Goal: Task Accomplishment & Management: Complete application form

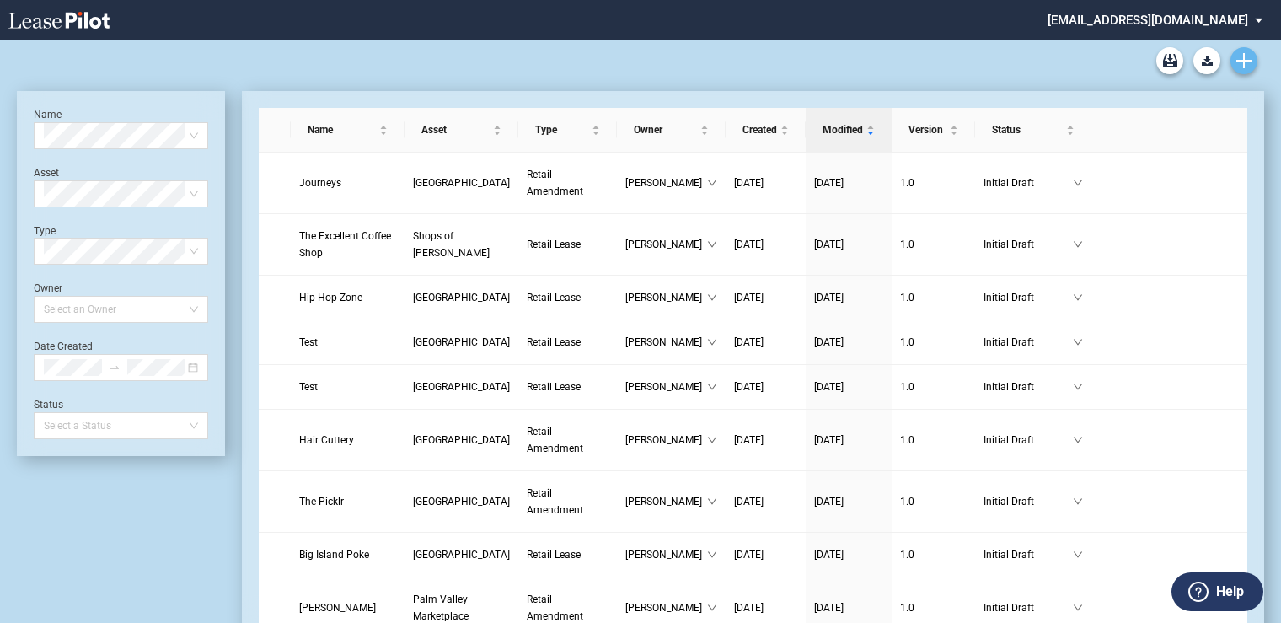
click at [1244, 58] on use "Create new document" at bounding box center [1243, 60] width 15 height 15
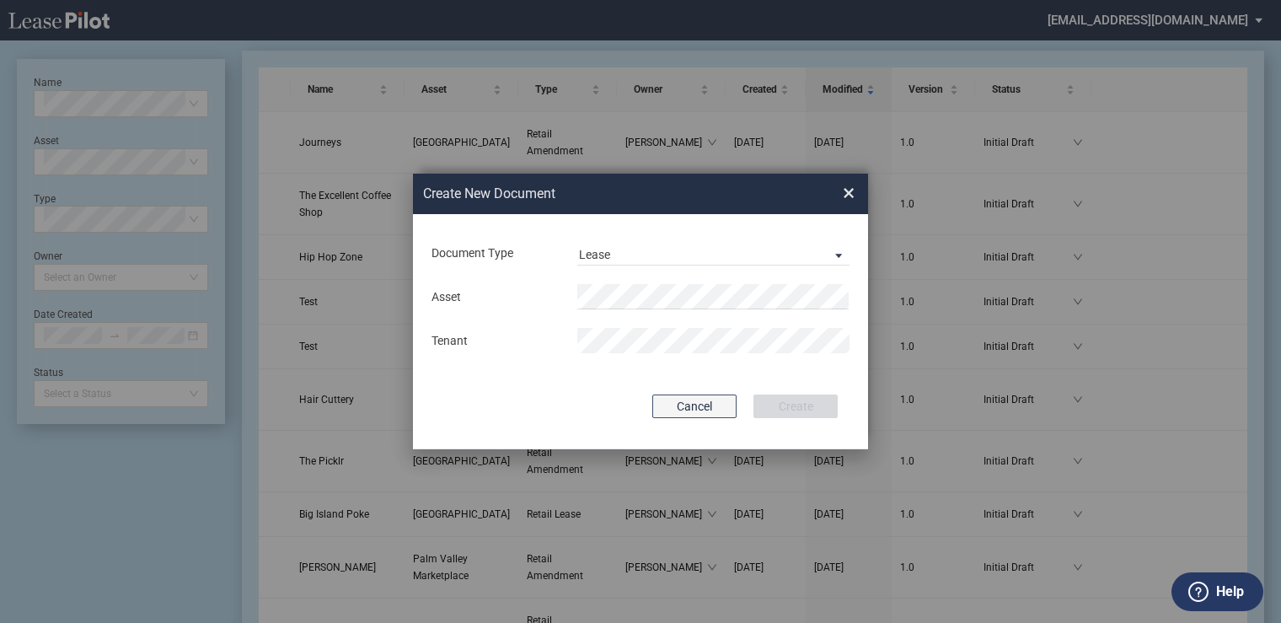
click at [716, 406] on button "Cancel" at bounding box center [694, 406] width 84 height 24
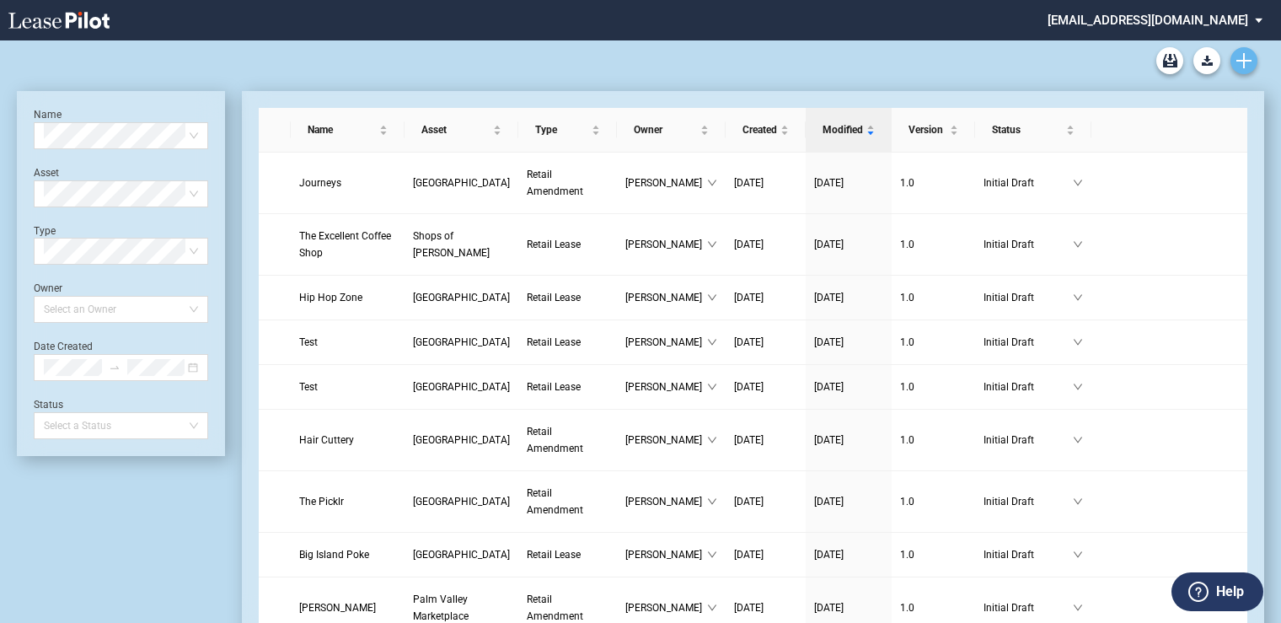
click at [1240, 64] on icon "Create new document" at bounding box center [1243, 60] width 15 height 15
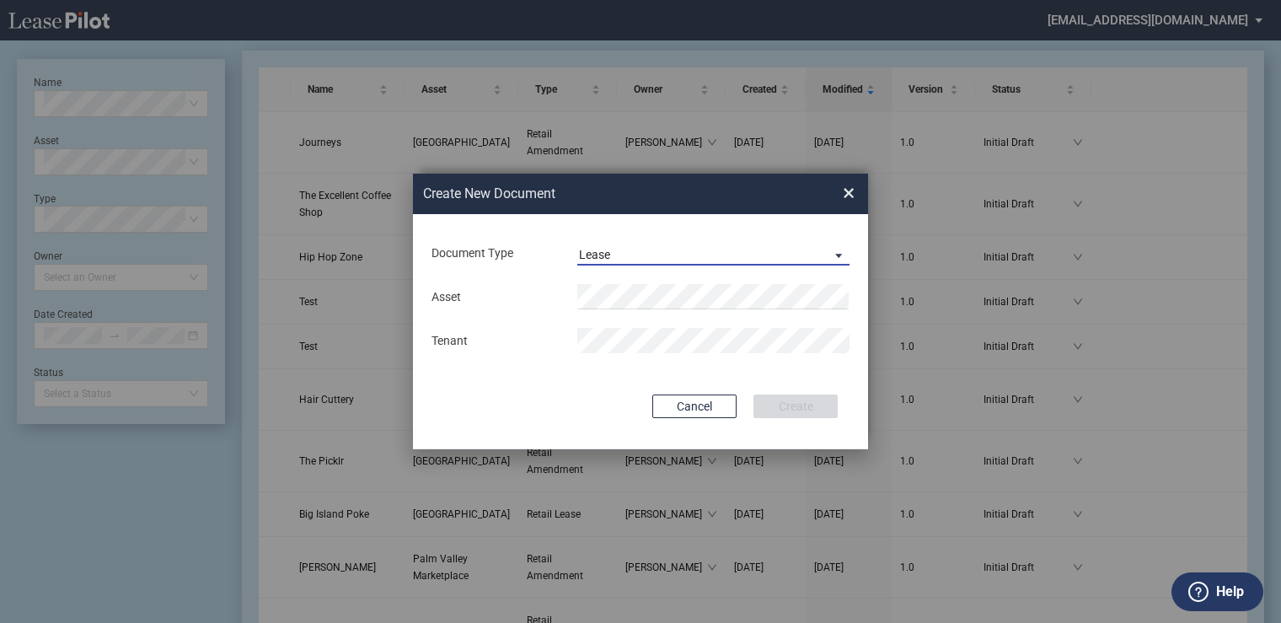
click at [690, 247] on span "Lease" at bounding box center [700, 255] width 242 height 17
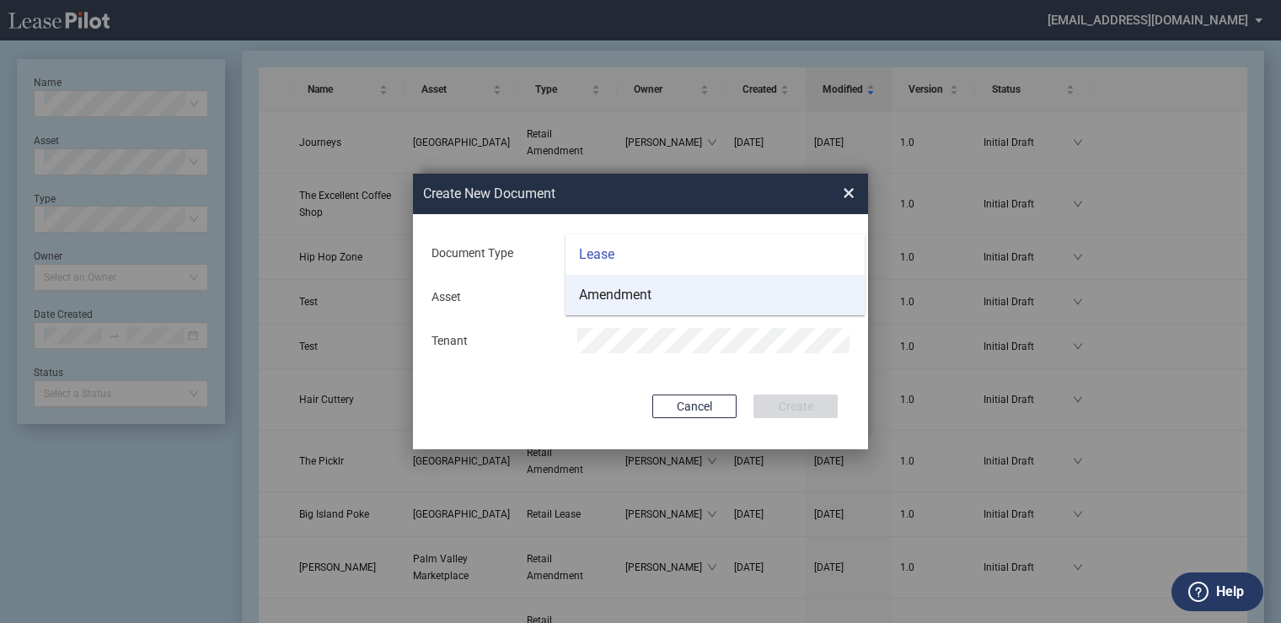
click at [652, 290] on md-option "Amendment" at bounding box center [714, 295] width 299 height 40
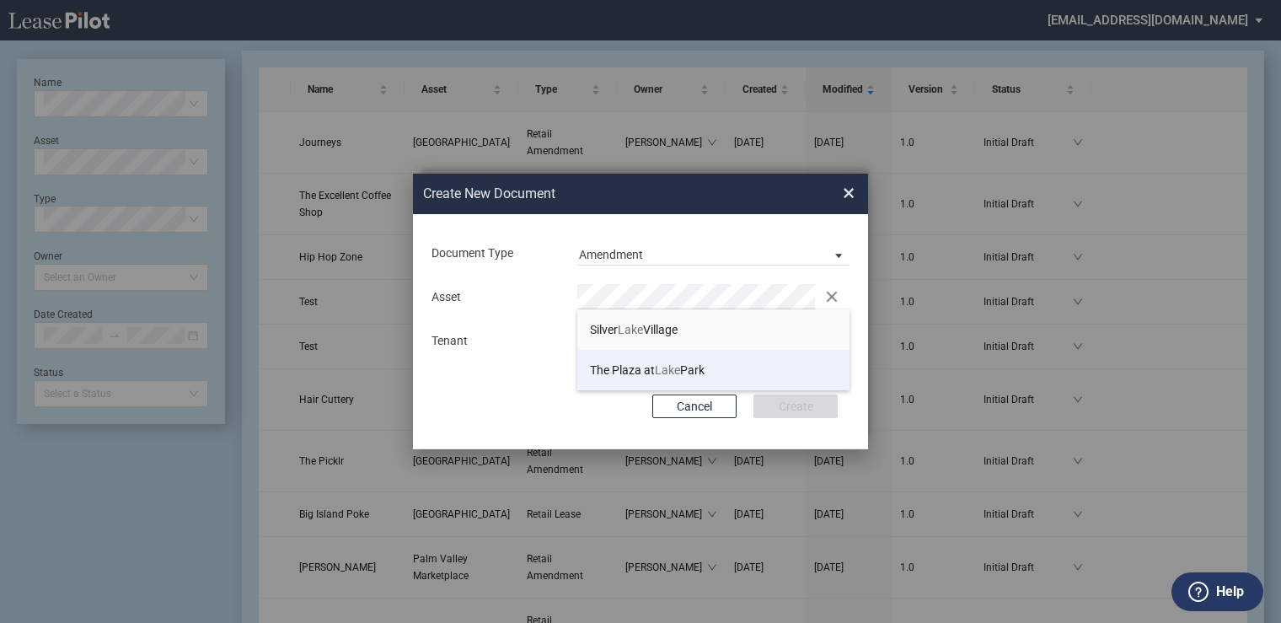
click at [638, 366] on span "The Plaza at Lake Park" at bounding box center [647, 369] width 115 height 13
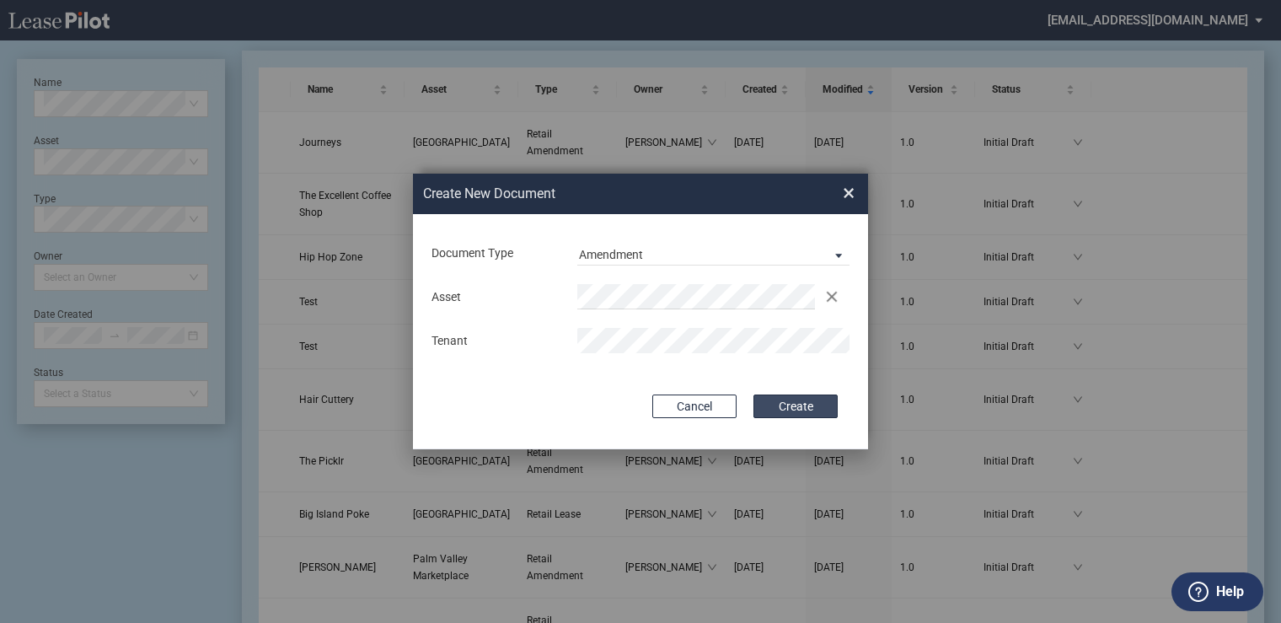
click at [796, 412] on button "Create" at bounding box center [795, 406] width 84 height 24
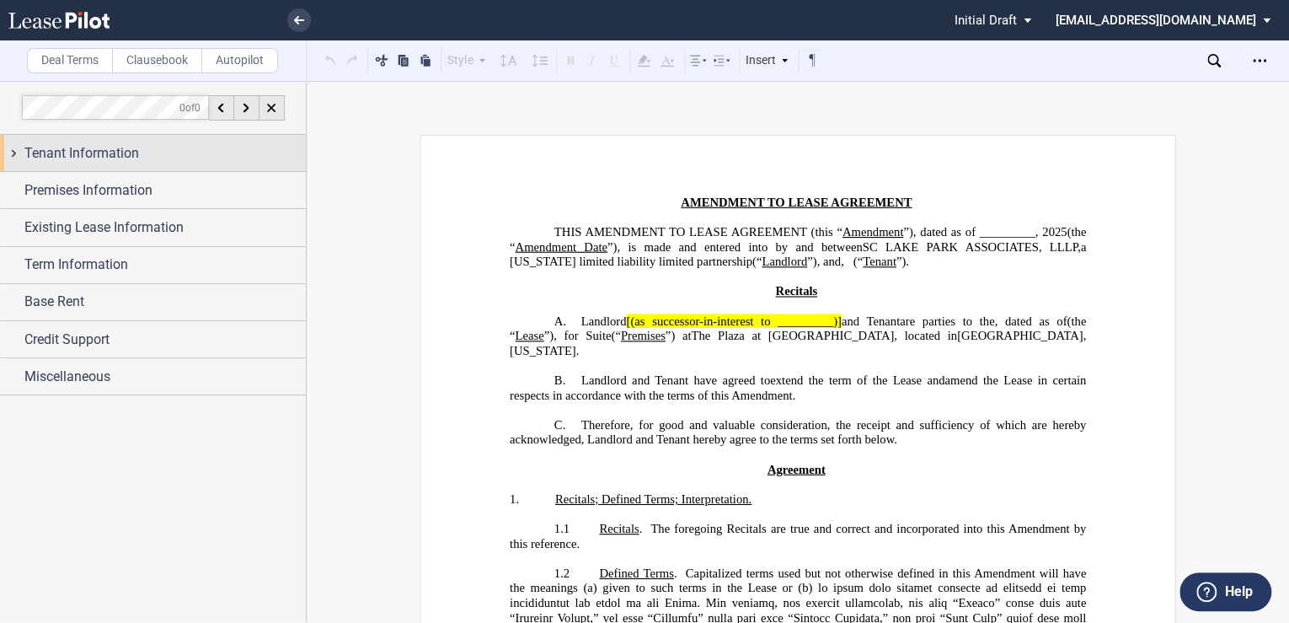
click at [125, 155] on span "Tenant Information" at bounding box center [81, 153] width 115 height 20
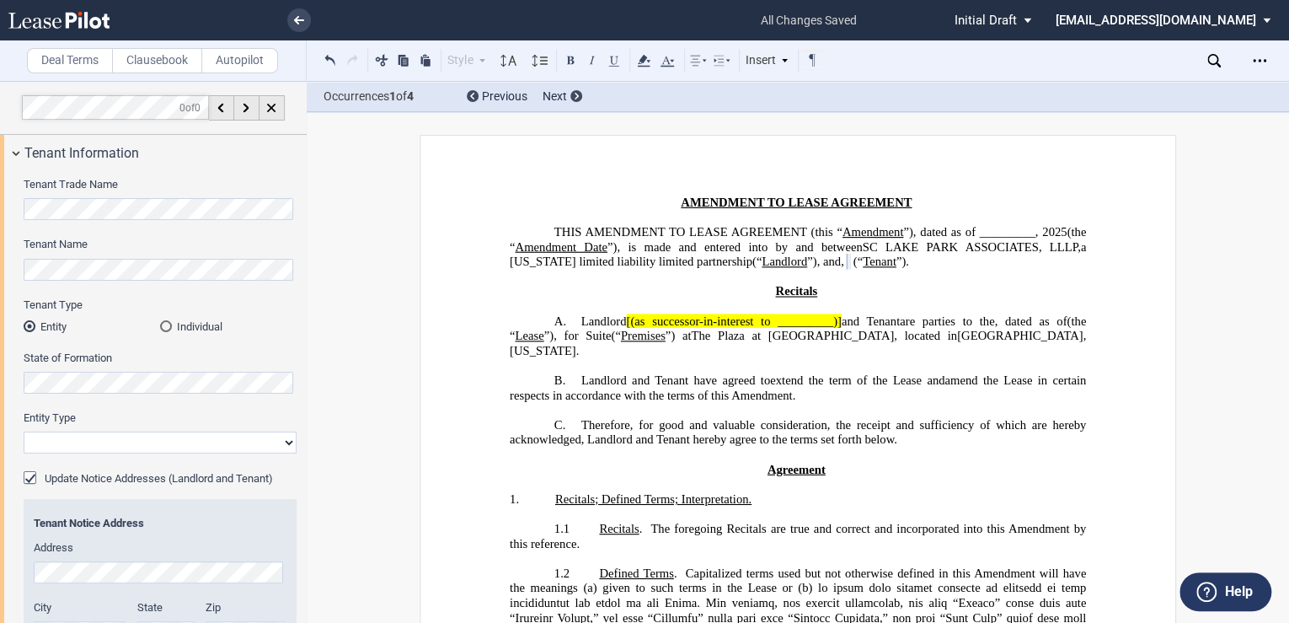
click at [63, 447] on select "Corporation Limited Liability Company General Partnership Limited Partnership O…" at bounding box center [160, 442] width 273 height 22
click at [24, 431] on select "Corporation Limited Liability Company General Partnership Limited Partnership O…" at bounding box center [160, 442] width 273 height 22
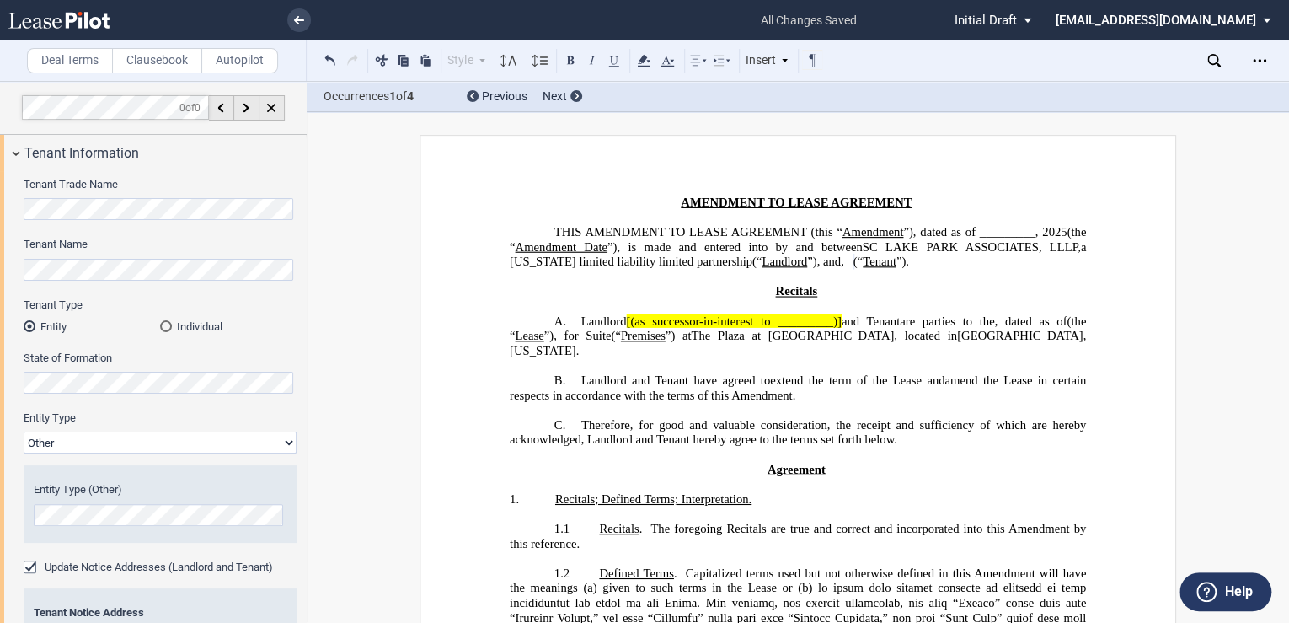
click at [278, 442] on select "Corporation Limited Liability Company General Partnership Limited Partnership O…" at bounding box center [160, 442] width 273 height 22
select select "limited liability company"
click at [24, 431] on select "Corporation Limited Liability Company General Partnership Limited Partnership O…" at bounding box center [160, 442] width 273 height 22
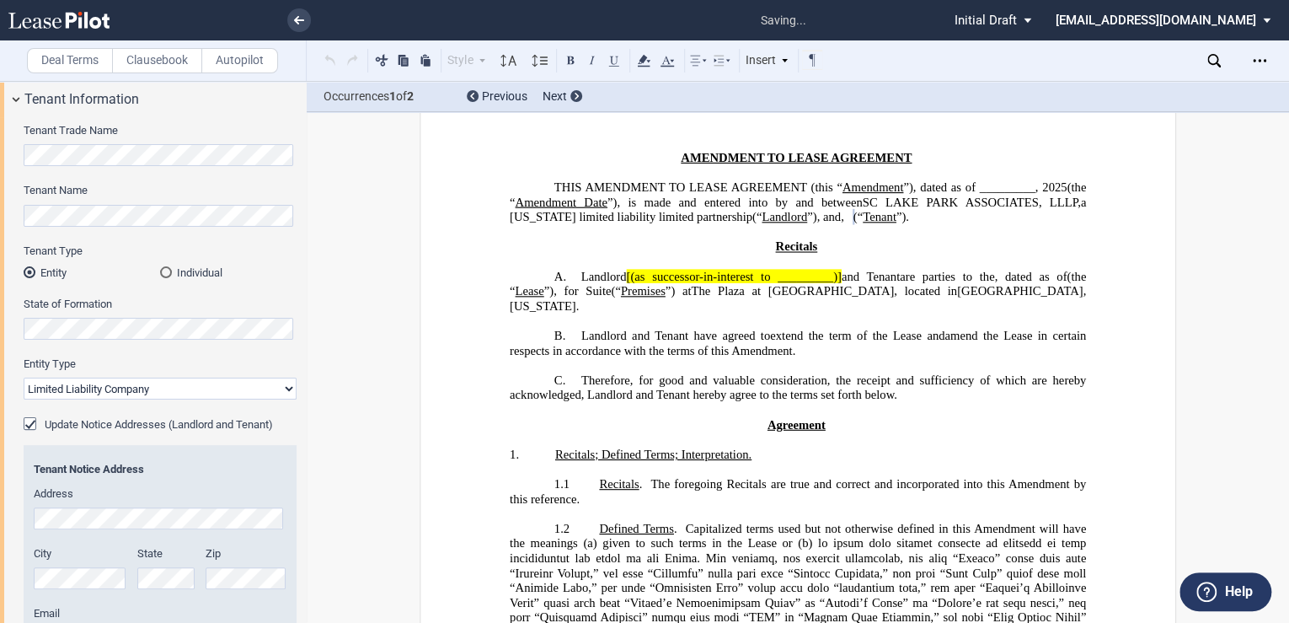
scroll to position [89, 0]
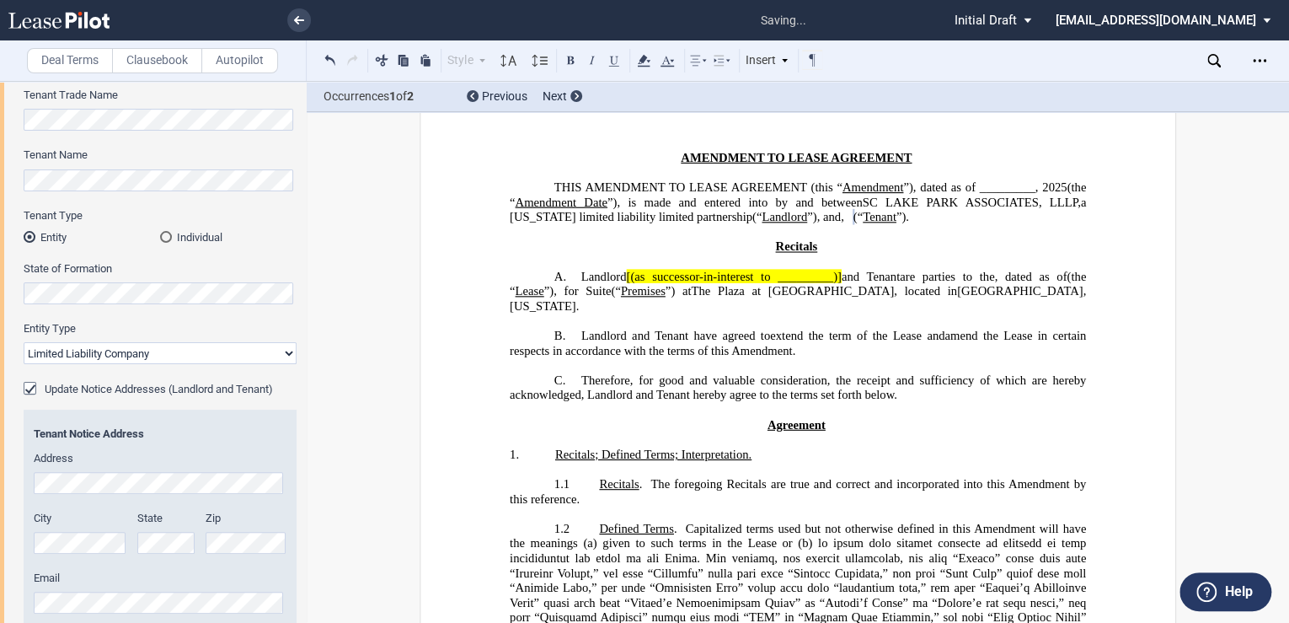
click at [29, 387] on div "Update Notice Addresses (Landlord and Tenant)" at bounding box center [32, 390] width 17 height 17
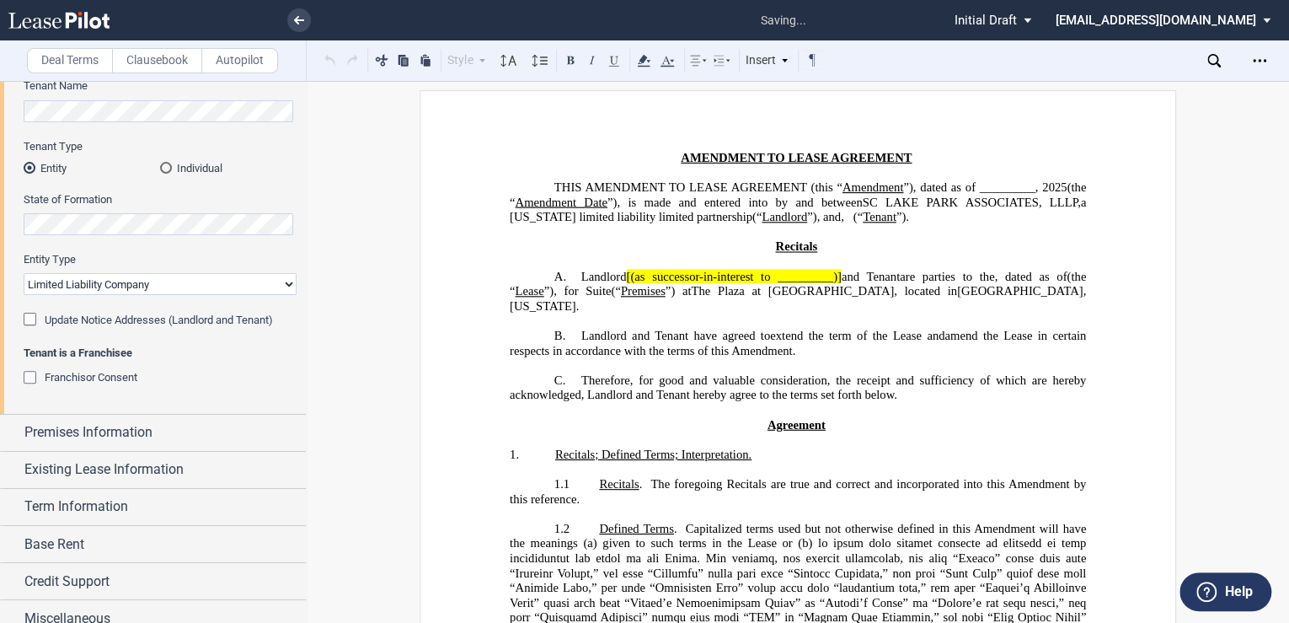
scroll to position [172, 0]
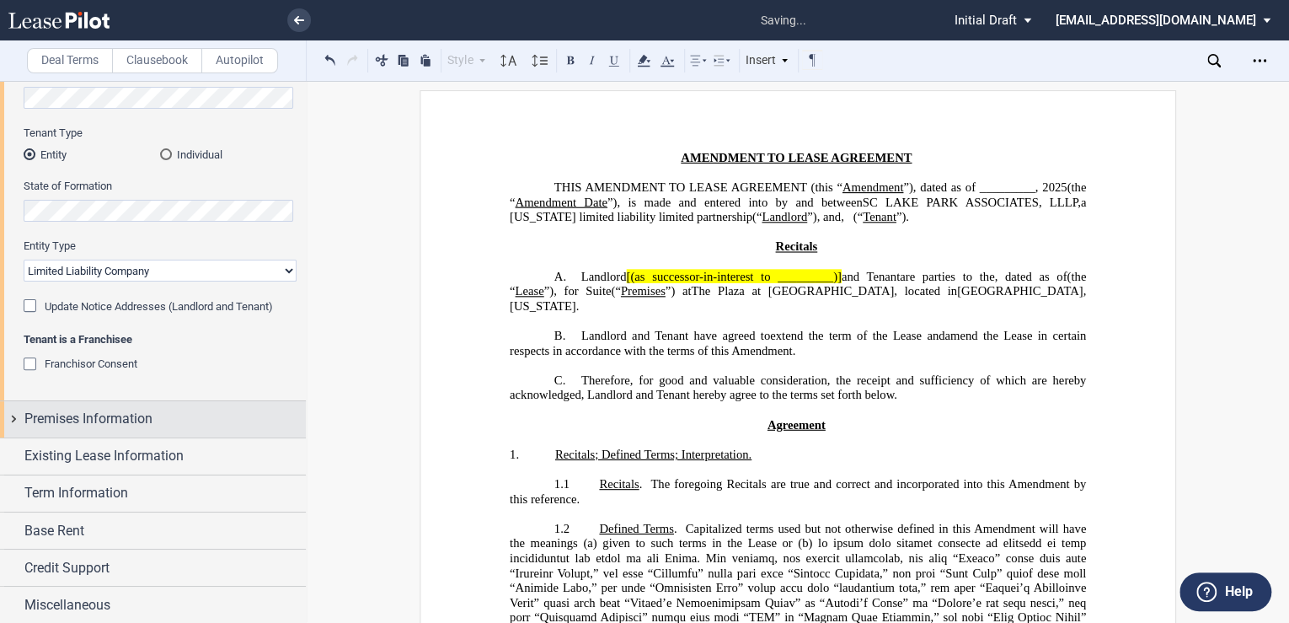
click at [157, 415] on div "Premises Information" at bounding box center [164, 419] width 281 height 20
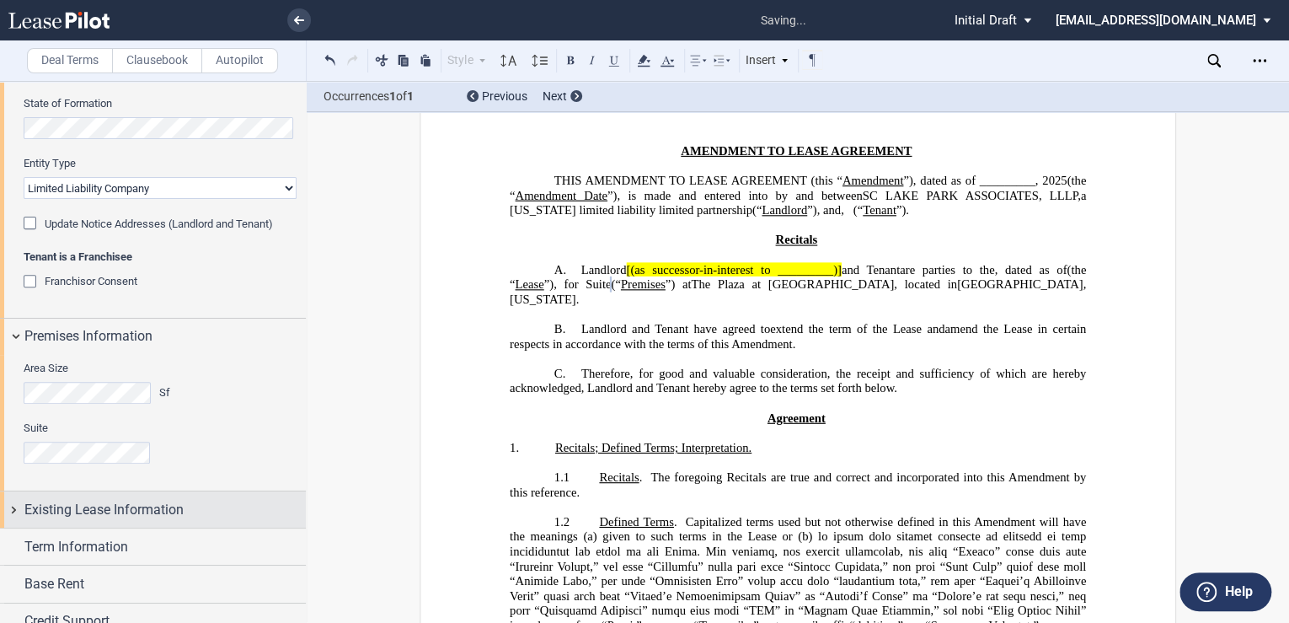
scroll to position [262, 0]
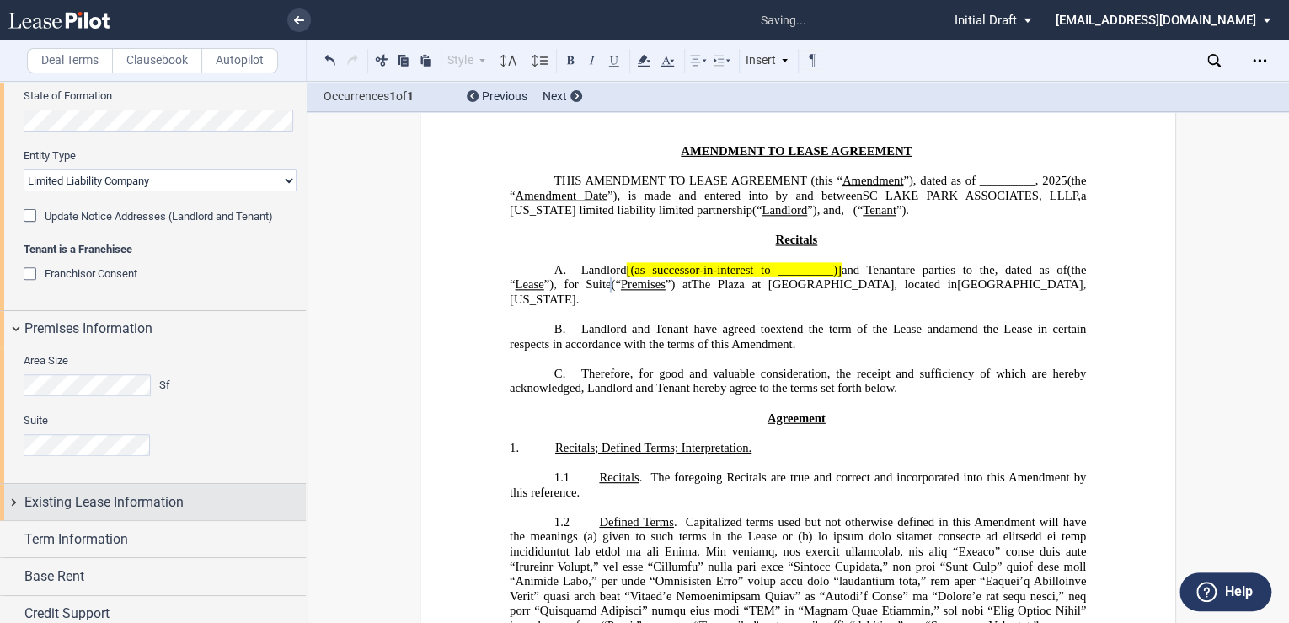
click at [139, 502] on span "Existing Lease Information" at bounding box center [103, 502] width 159 height 20
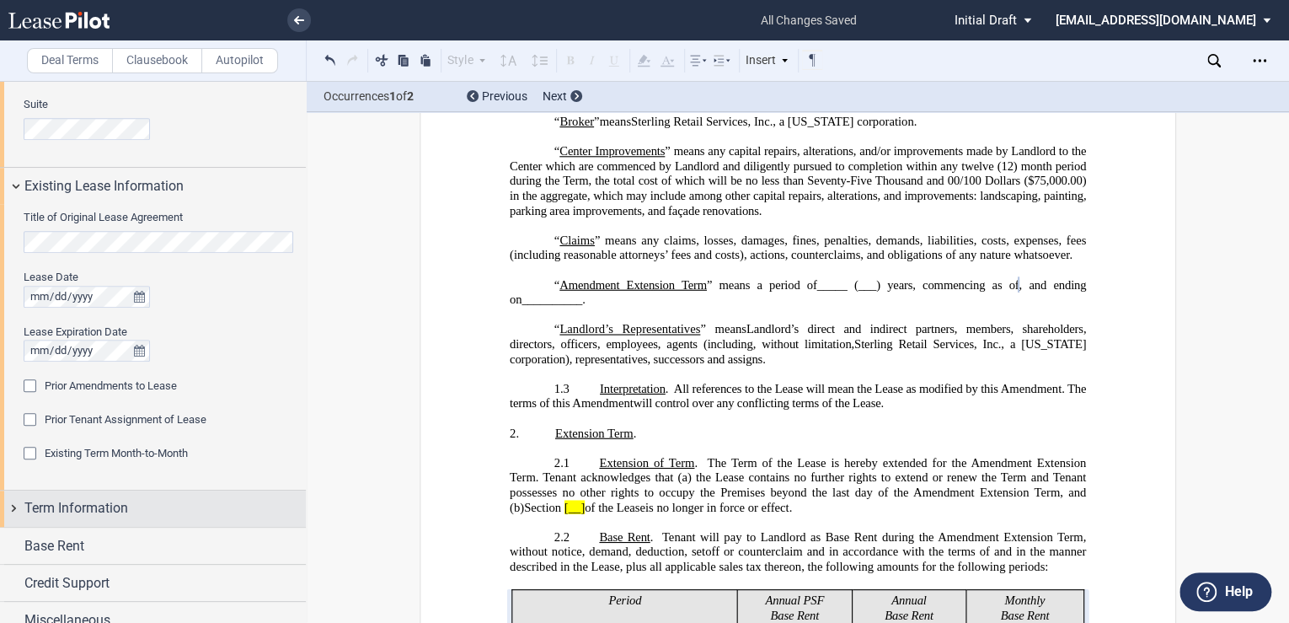
scroll to position [593, 0]
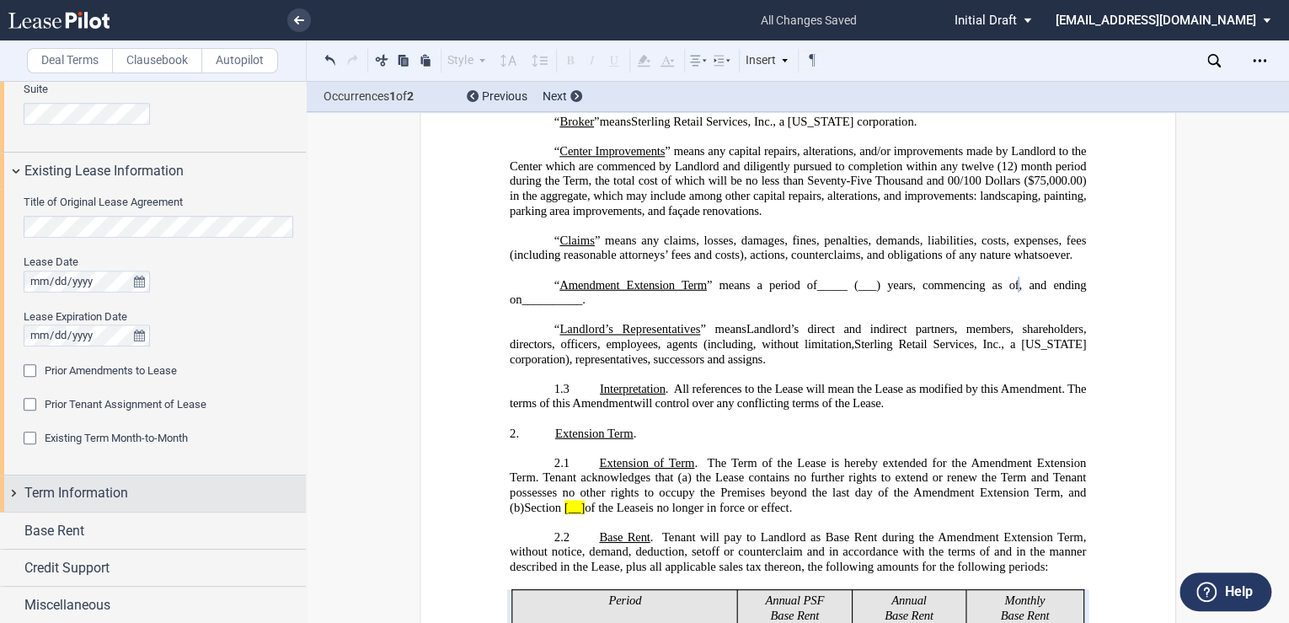
click at [122, 489] on span "Term Information" at bounding box center [76, 493] width 104 height 20
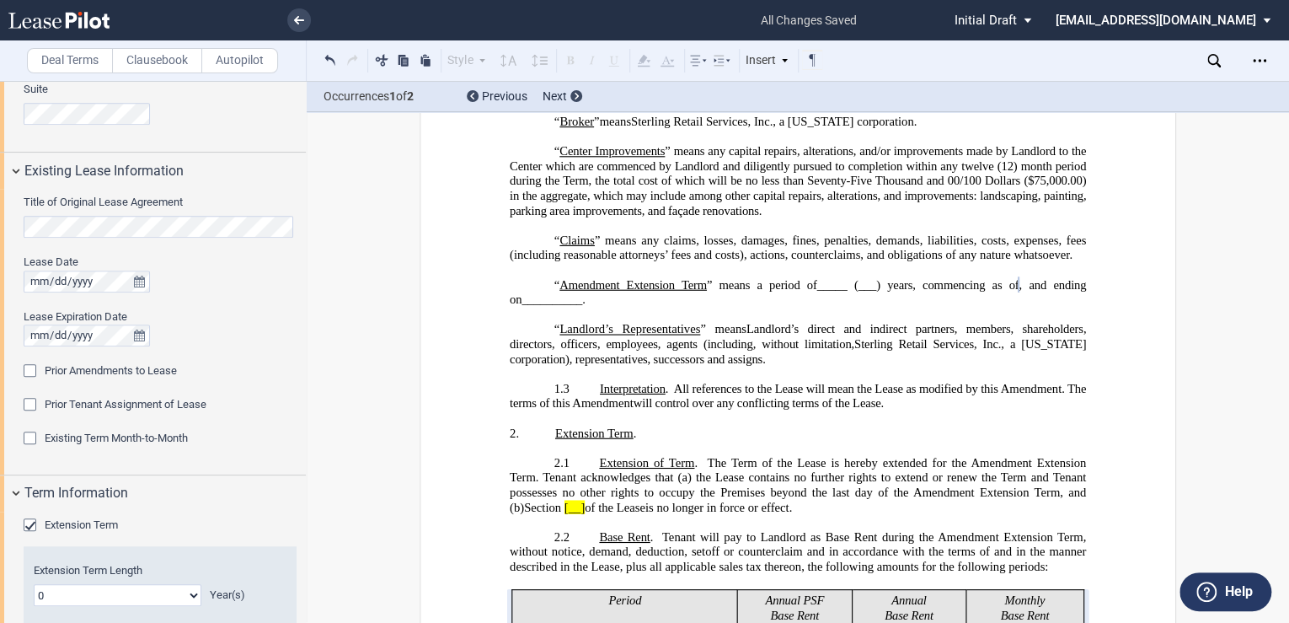
scroll to position [728, 0]
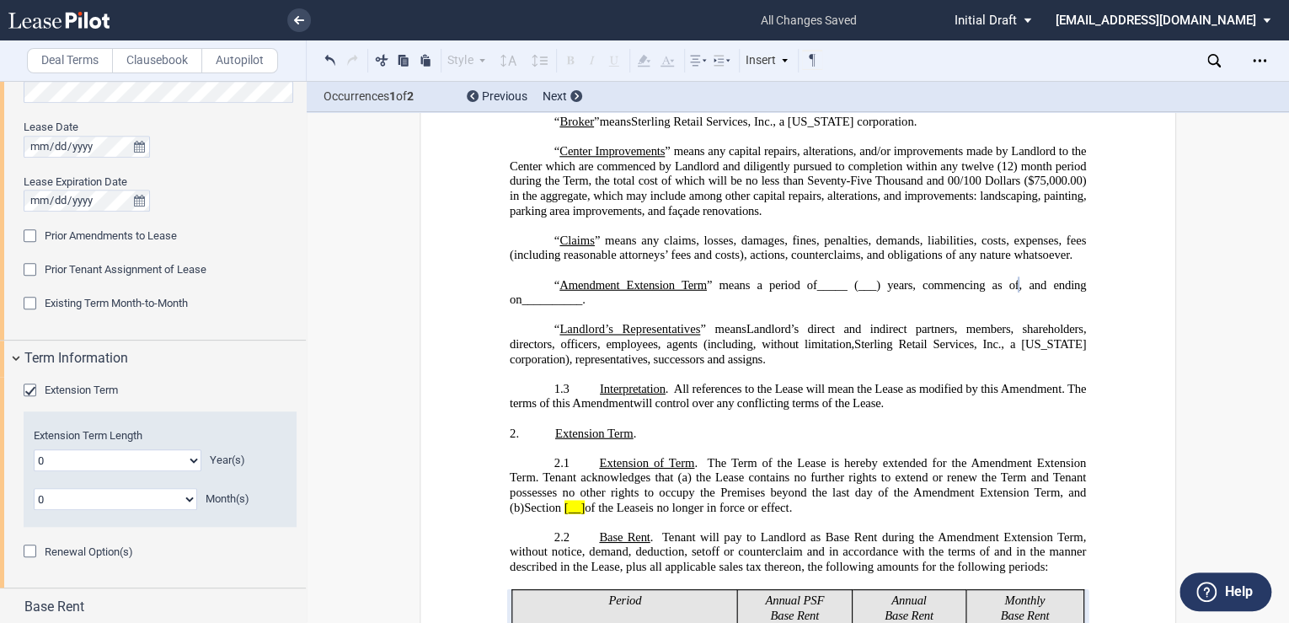
click at [30, 389] on div "Extension Term" at bounding box center [32, 391] width 17 height 17
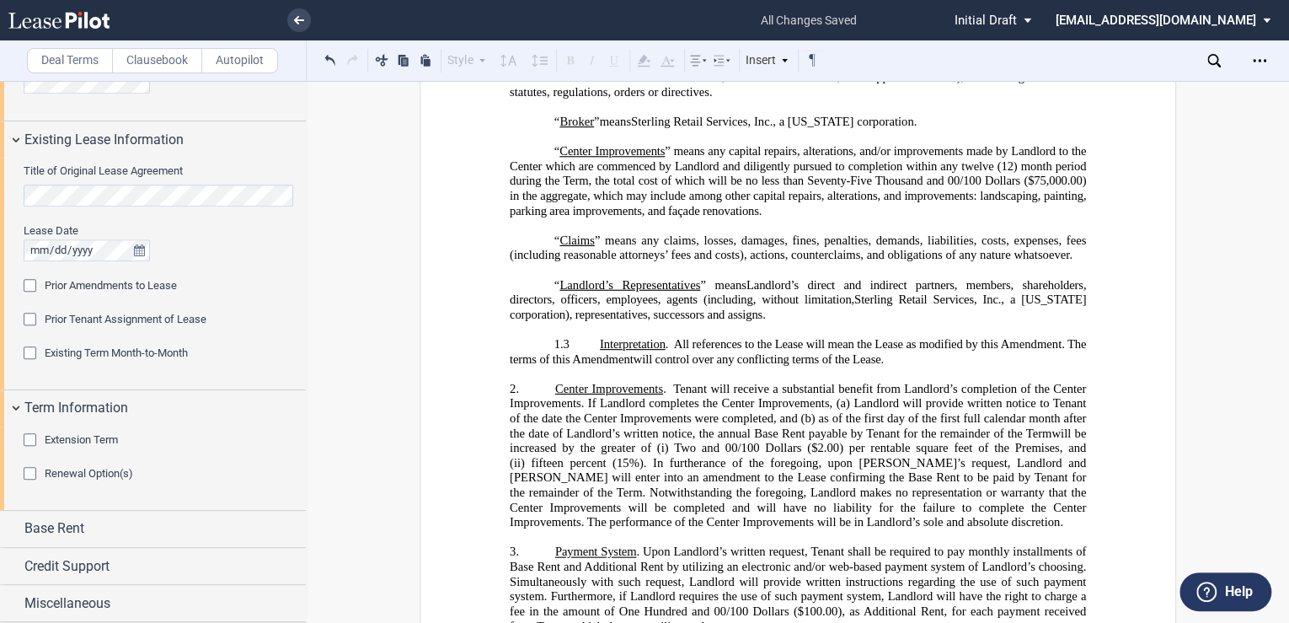
scroll to position [624, 0]
click at [44, 529] on span "Base Rent" at bounding box center [54, 529] width 60 height 20
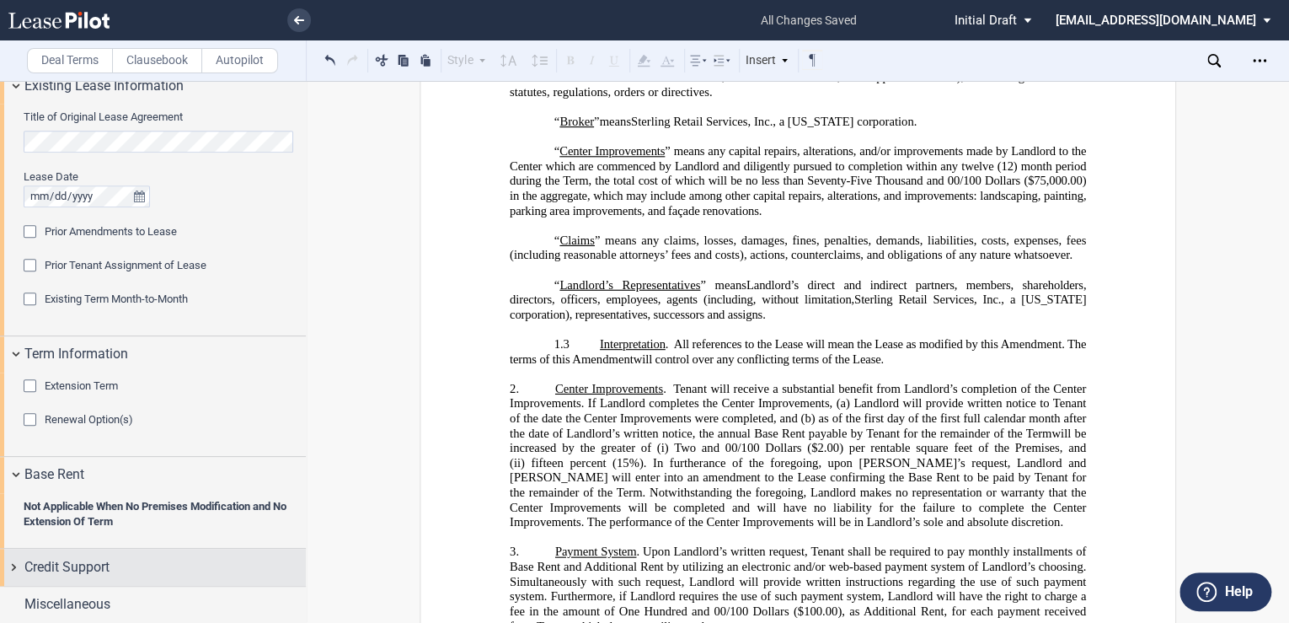
click at [72, 561] on span "Credit Support" at bounding box center [66, 567] width 85 height 20
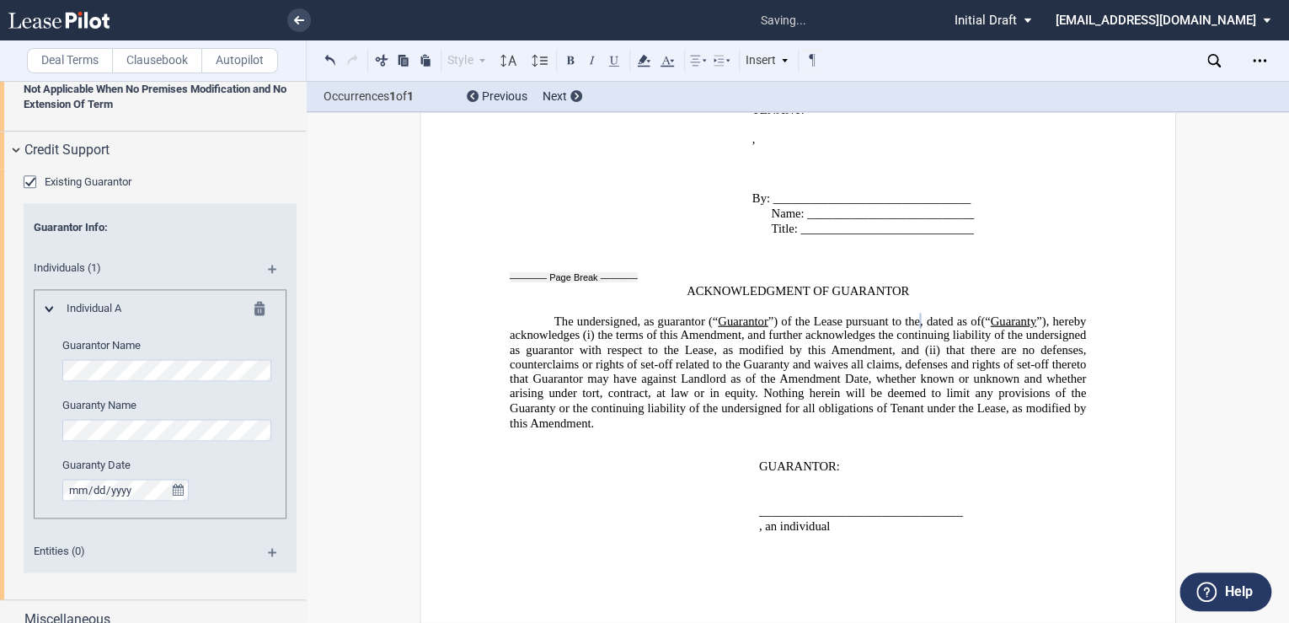
scroll to position [1109, 0]
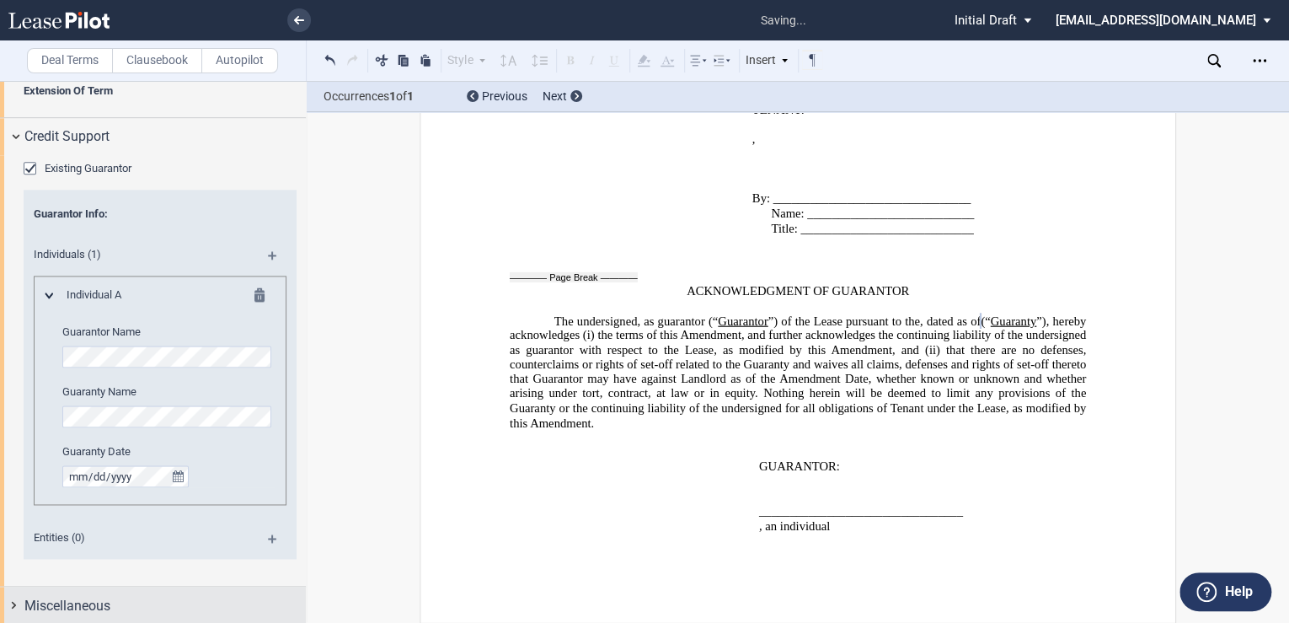
click at [98, 597] on span "Miscellaneous" at bounding box center [67, 605] width 86 height 20
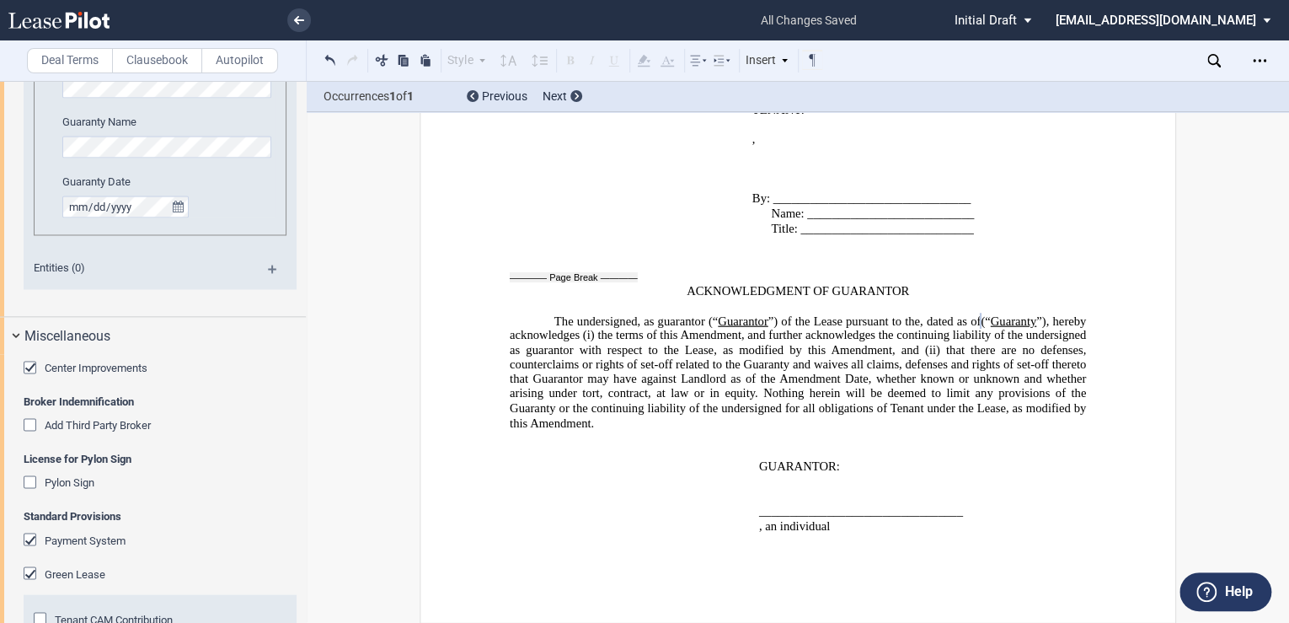
scroll to position [1379, 0]
click at [32, 539] on div "Payment System" at bounding box center [32, 541] width 17 height 17
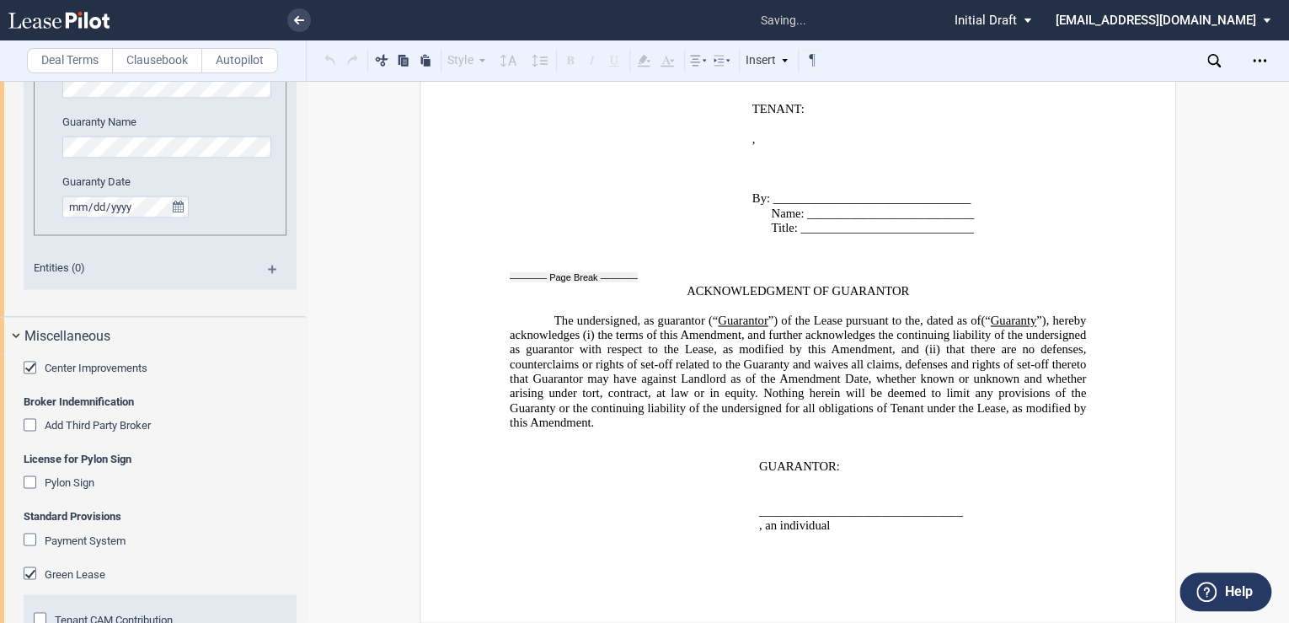
click at [29, 570] on div "Green Lease" at bounding box center [32, 574] width 17 height 17
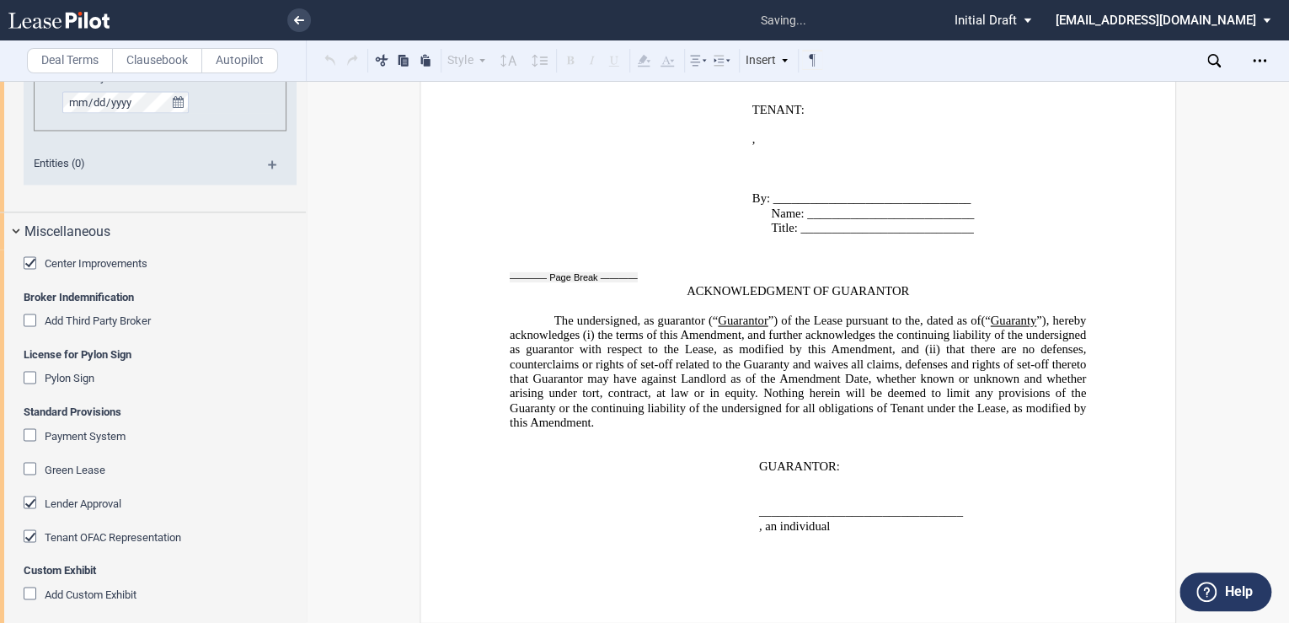
scroll to position [1490, 0]
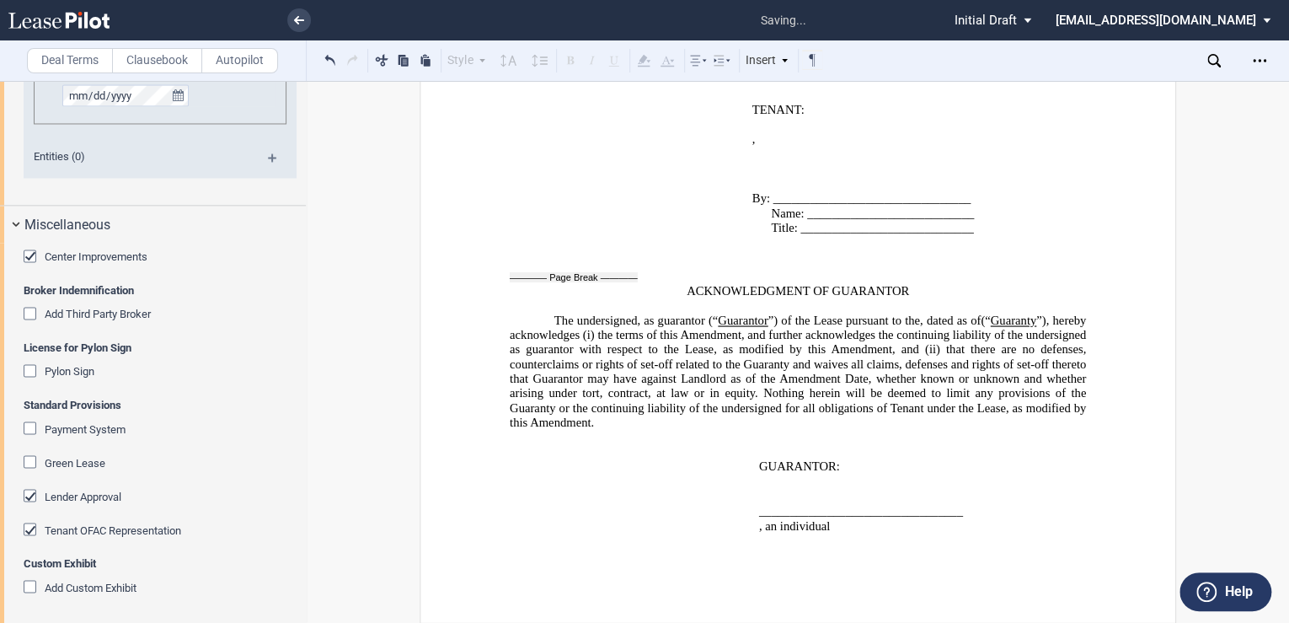
click at [28, 493] on div "Lender Approval" at bounding box center [32, 497] width 17 height 17
click at [28, 528] on div "Tenant OFAC Representation" at bounding box center [32, 531] width 17 height 17
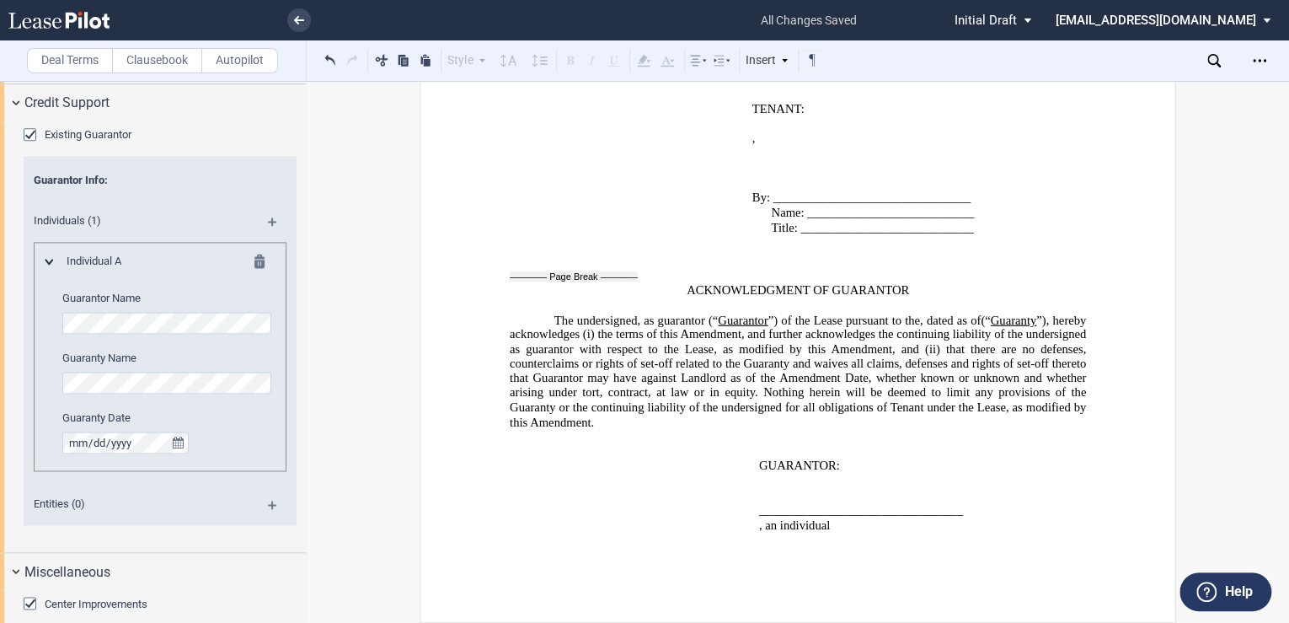
scroll to position [1041, 0]
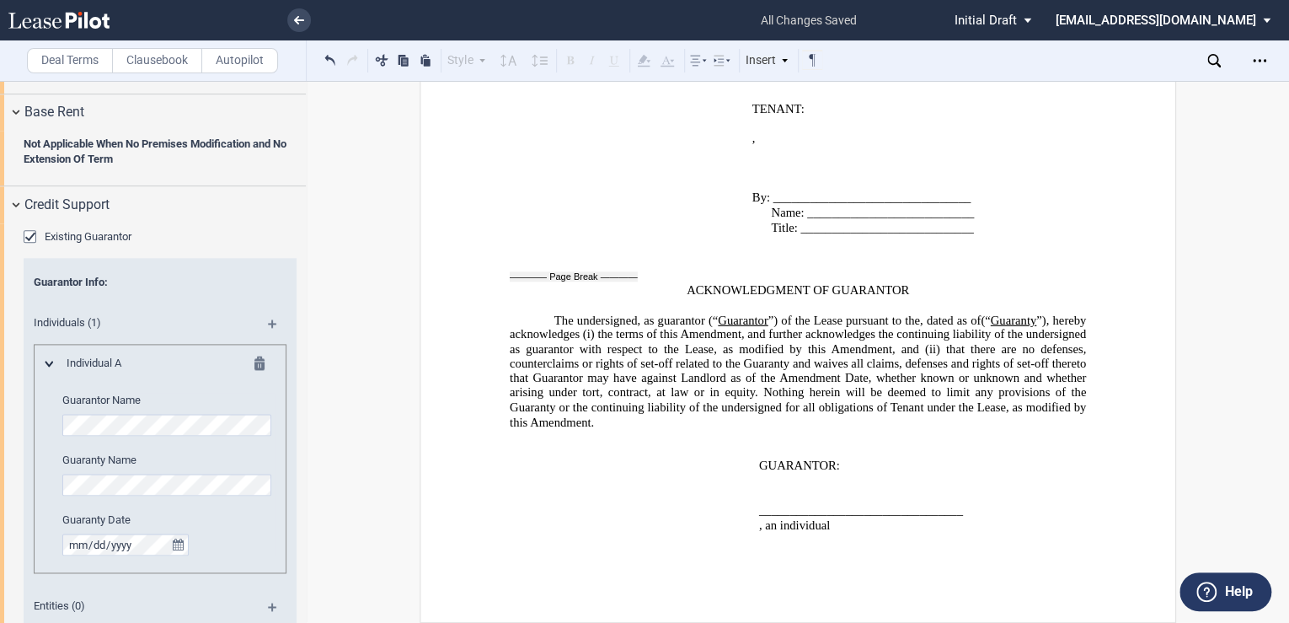
click at [270, 319] on md-icon at bounding box center [279, 329] width 23 height 20
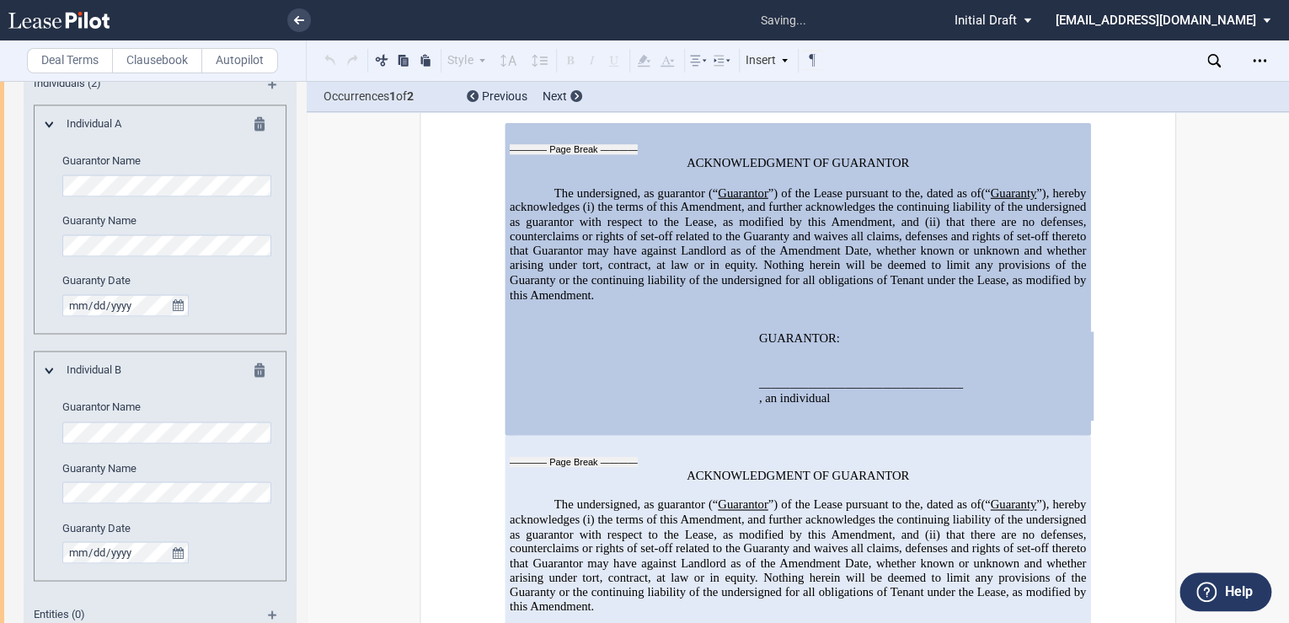
scroll to position [1310, 0]
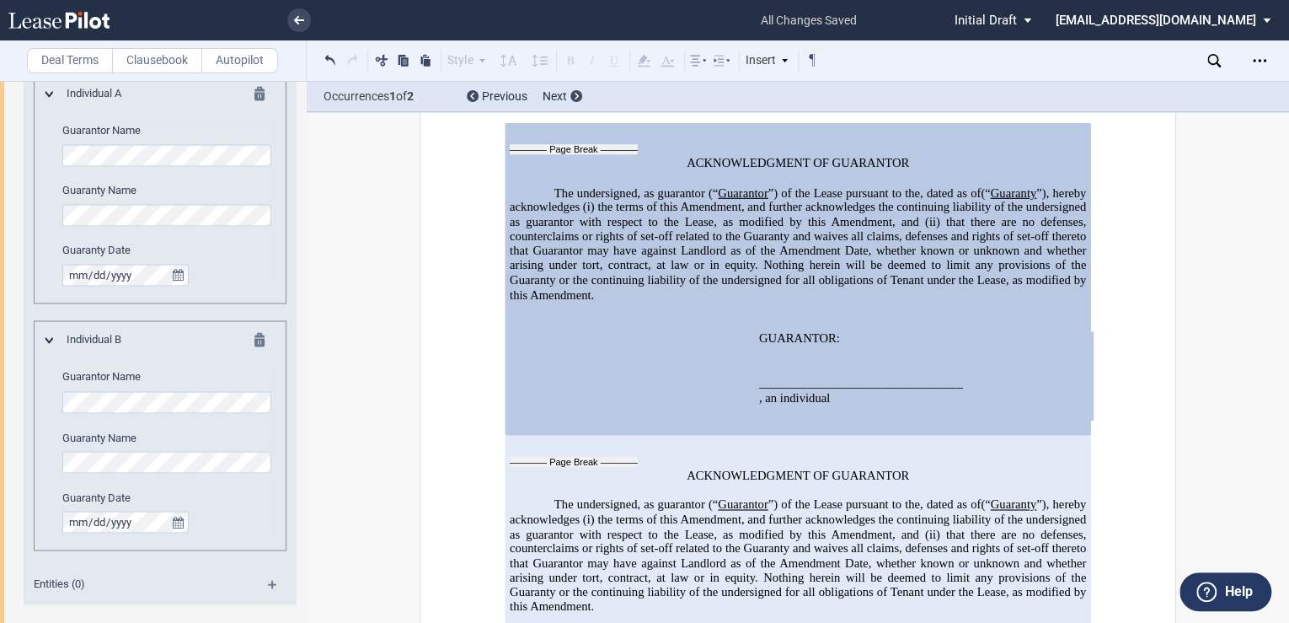
click at [255, 340] on md-icon at bounding box center [265, 342] width 20 height 20
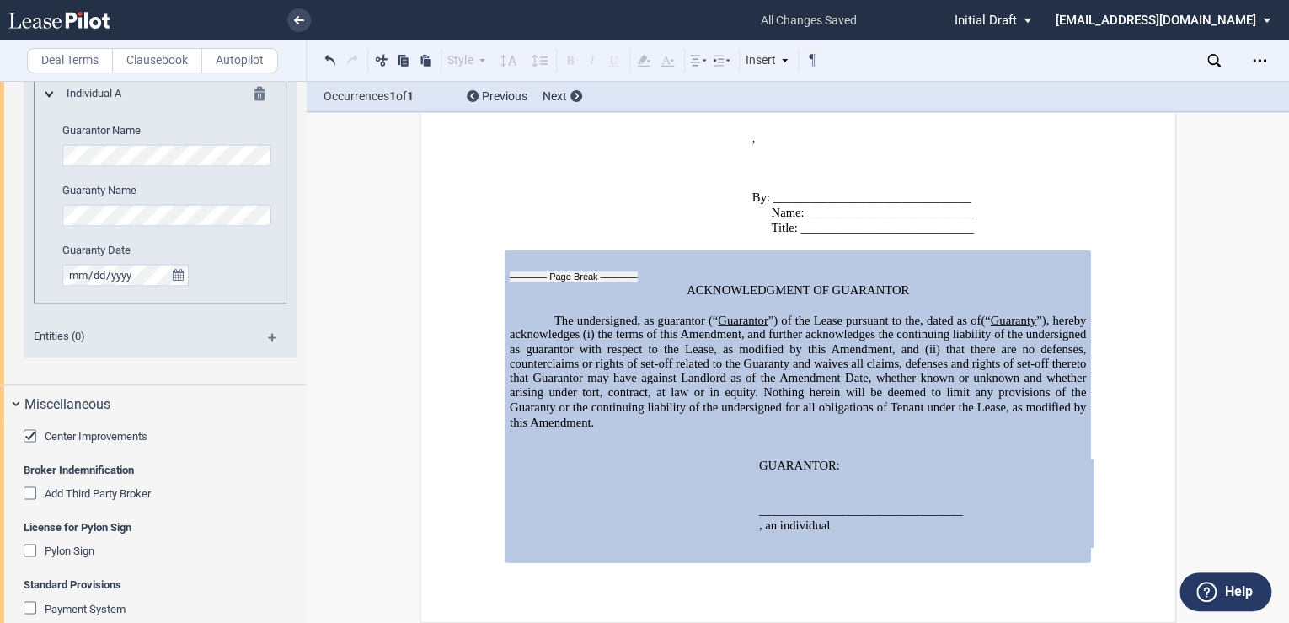
scroll to position [2200, 0]
click at [1254, 64] on icon "Open Lease options menu" at bounding box center [1259, 60] width 13 height 13
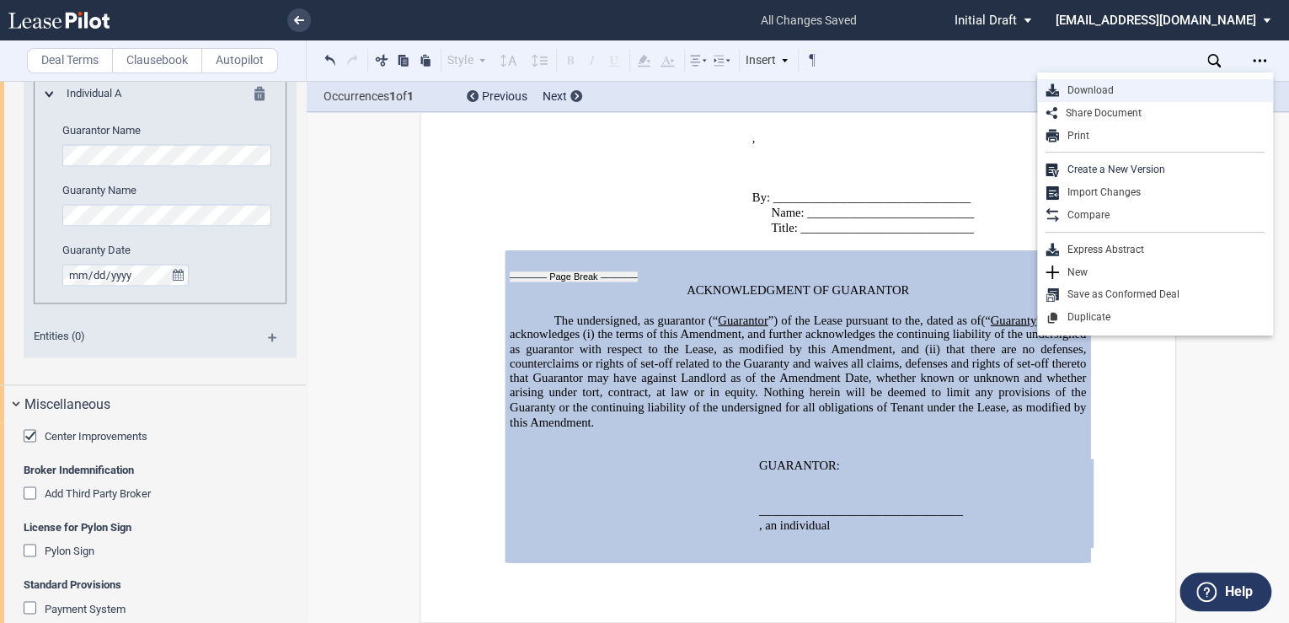
click at [1111, 94] on div "Download" at bounding box center [1162, 90] width 206 height 14
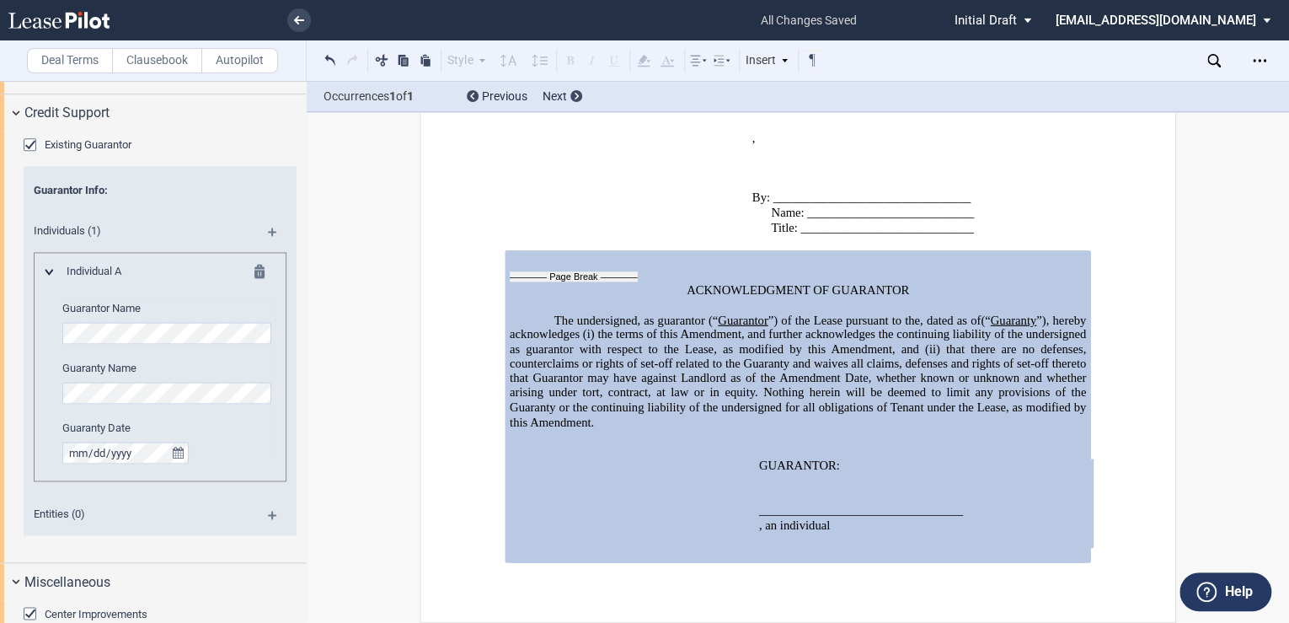
scroll to position [1131, 0]
click at [270, 233] on md-icon at bounding box center [279, 239] width 23 height 20
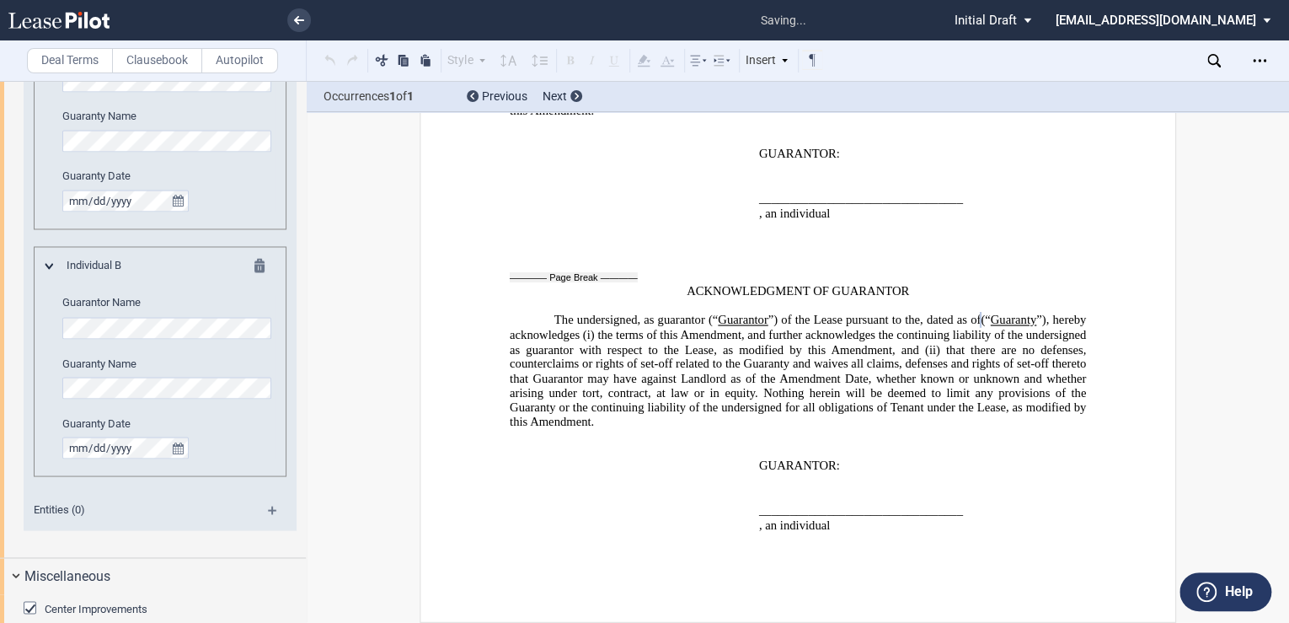
scroll to position [1401, 0]
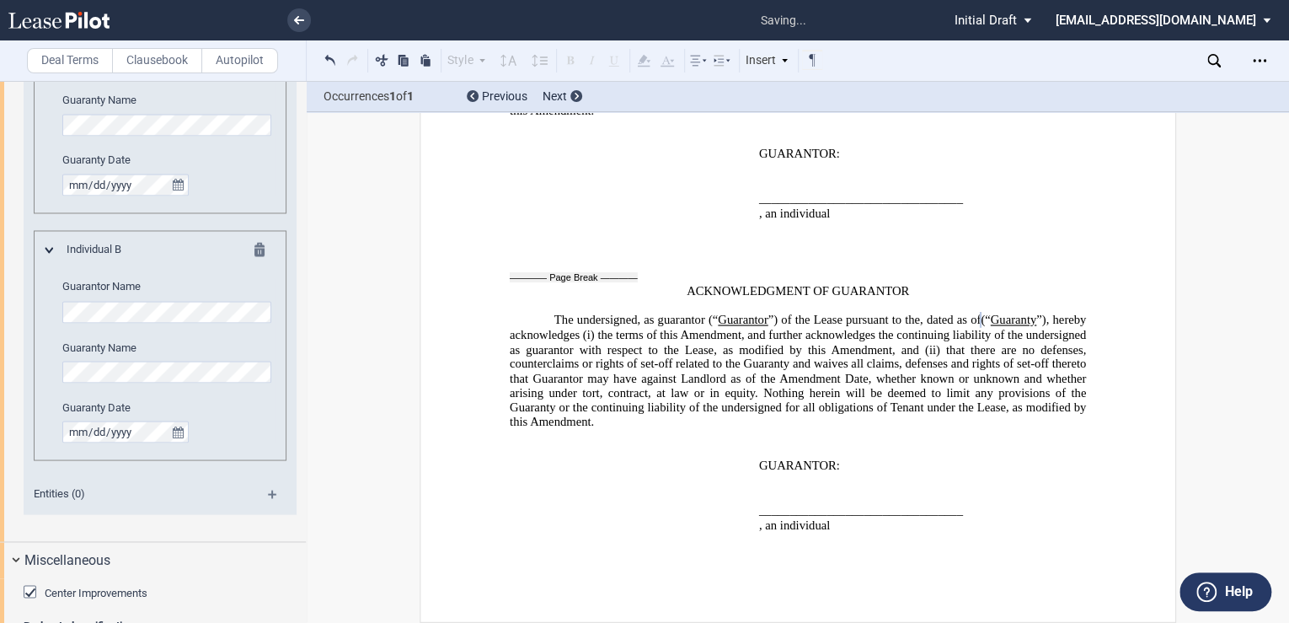
click at [273, 493] on md-icon at bounding box center [279, 500] width 23 height 20
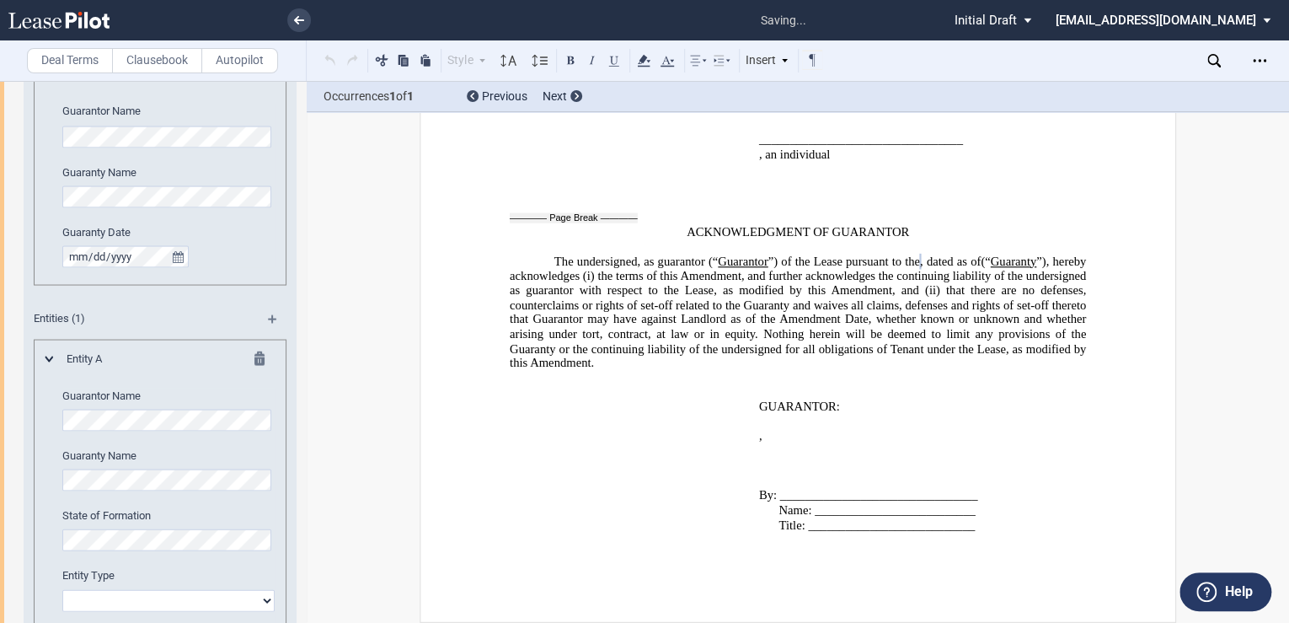
scroll to position [1580, 0]
click at [255, 346] on md-icon at bounding box center [265, 356] width 20 height 20
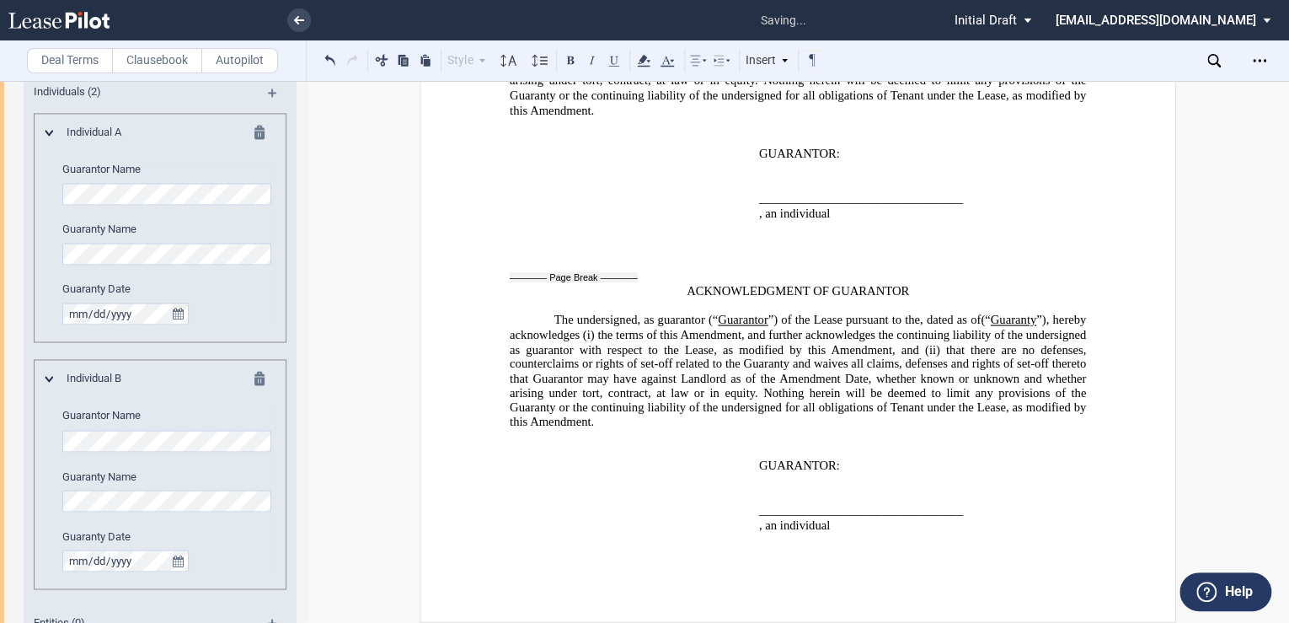
scroll to position [1266, 0]
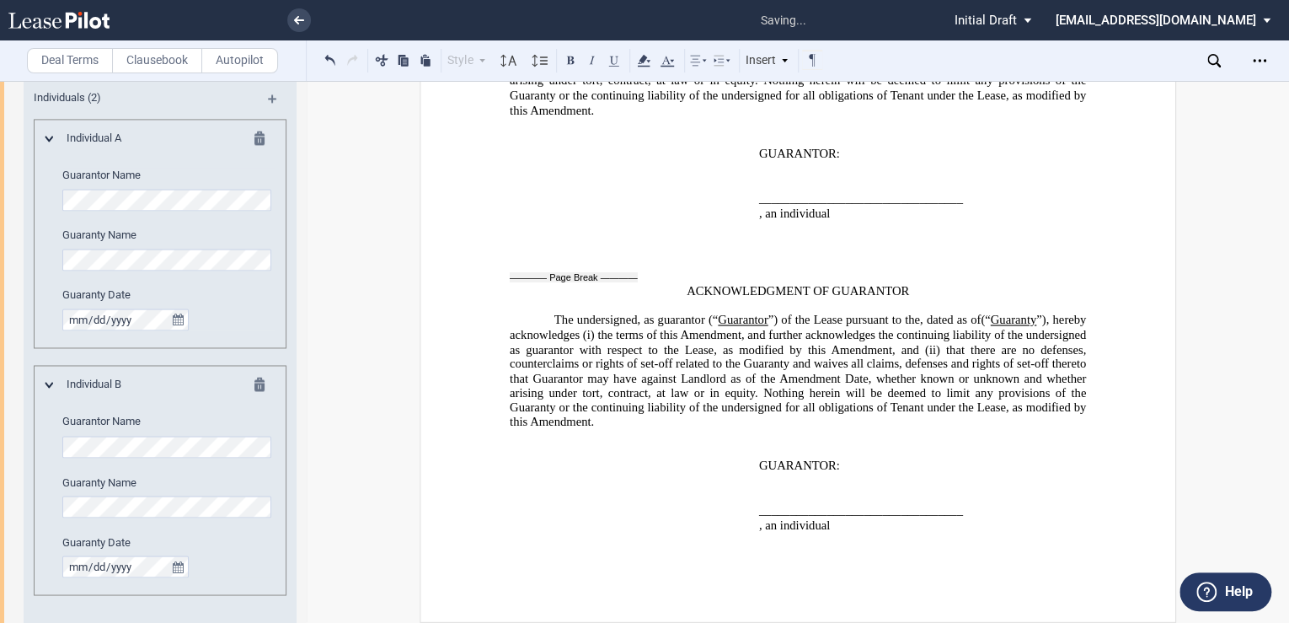
click at [268, 97] on md-icon at bounding box center [279, 104] width 23 height 20
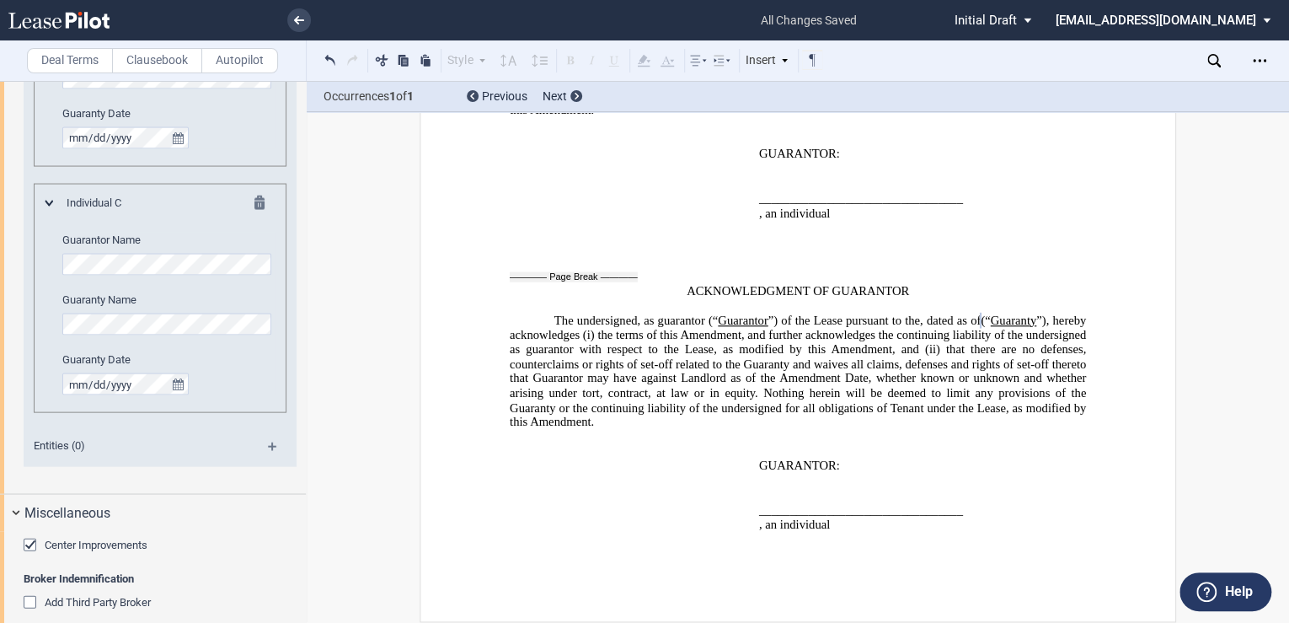
scroll to position [1715, 0]
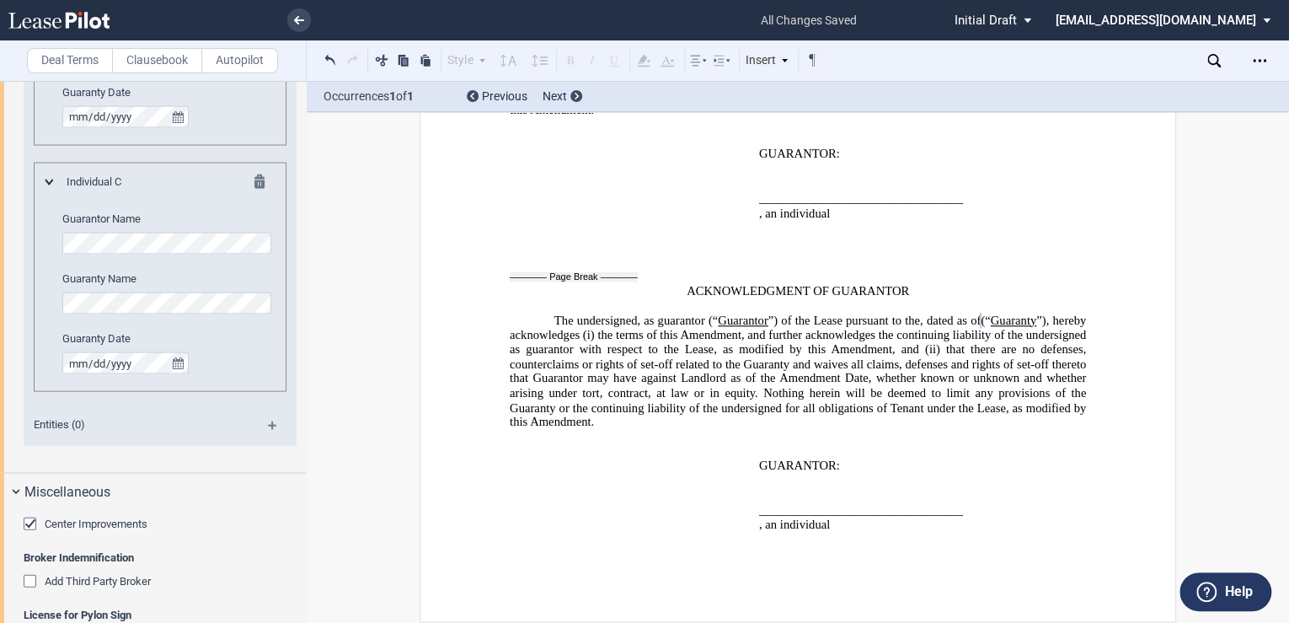
click at [268, 422] on md-icon at bounding box center [279, 431] width 23 height 20
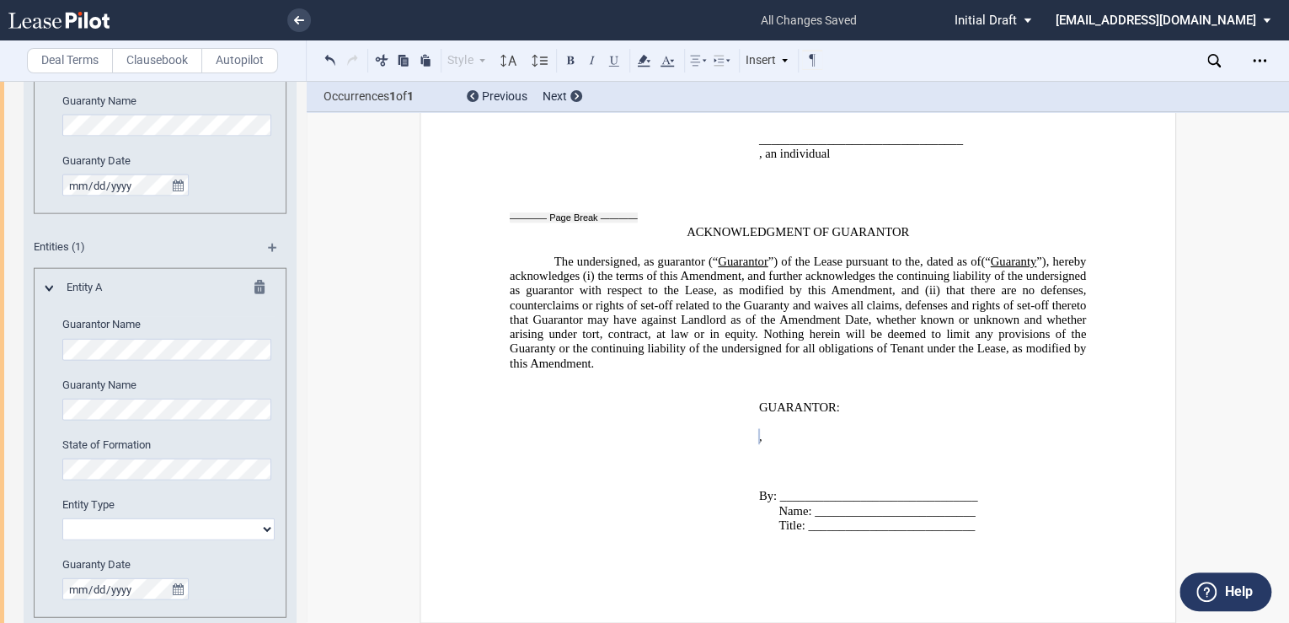
scroll to position [1894, 0]
click at [129, 526] on select "Corporation Limited Liability Company General Partnership Limited Partnership O…" at bounding box center [168, 528] width 212 height 22
select select "corporation"
click at [62, 517] on select "Corporation Limited Liability Company General Partnership Limited Partnership O…" at bounding box center [168, 528] width 212 height 22
click at [8, 123] on div "Existing Guarantor Guarantor Info : Individuals (3) Individual A Guarantor Name…" at bounding box center [153, 15] width 306 height 1291
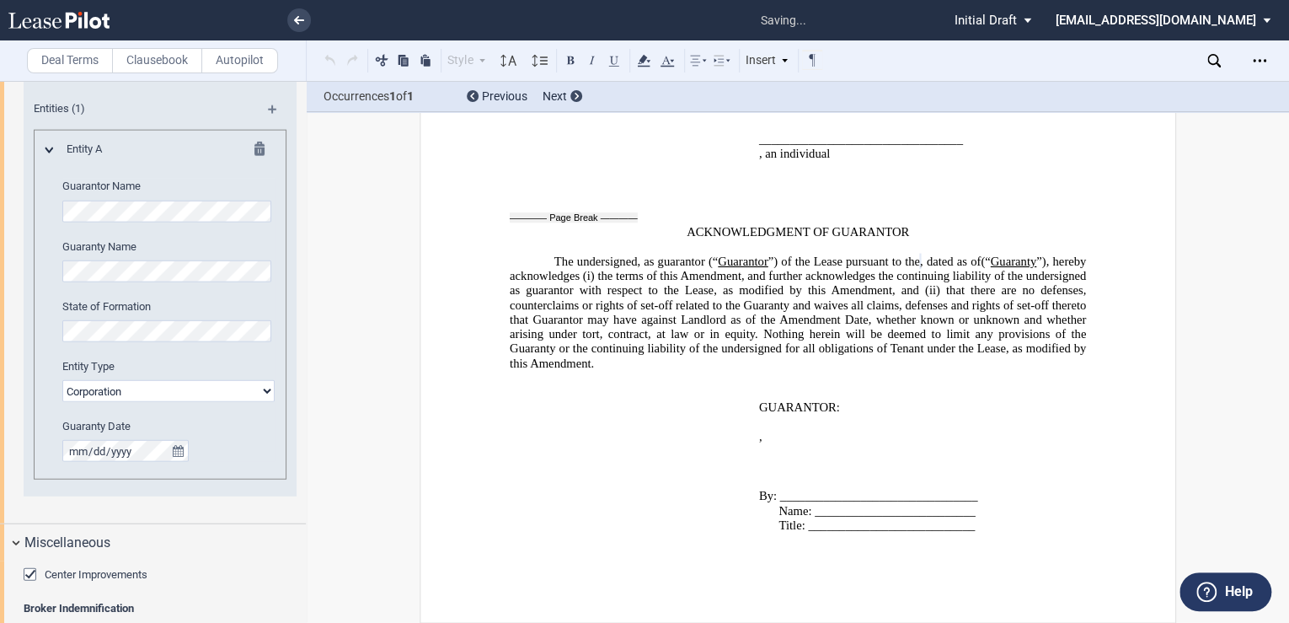
scroll to position [2029, 0]
click at [29, 571] on div "Center Improvements" at bounding box center [32, 578] width 17 height 17
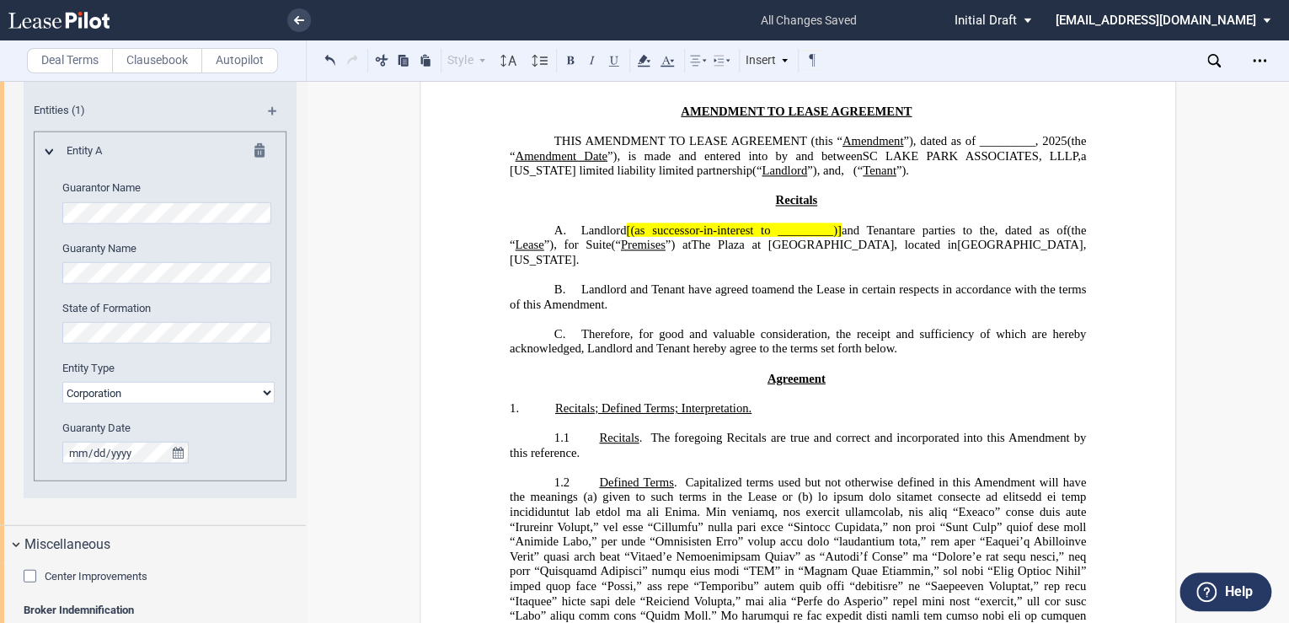
scroll to position [87, 0]
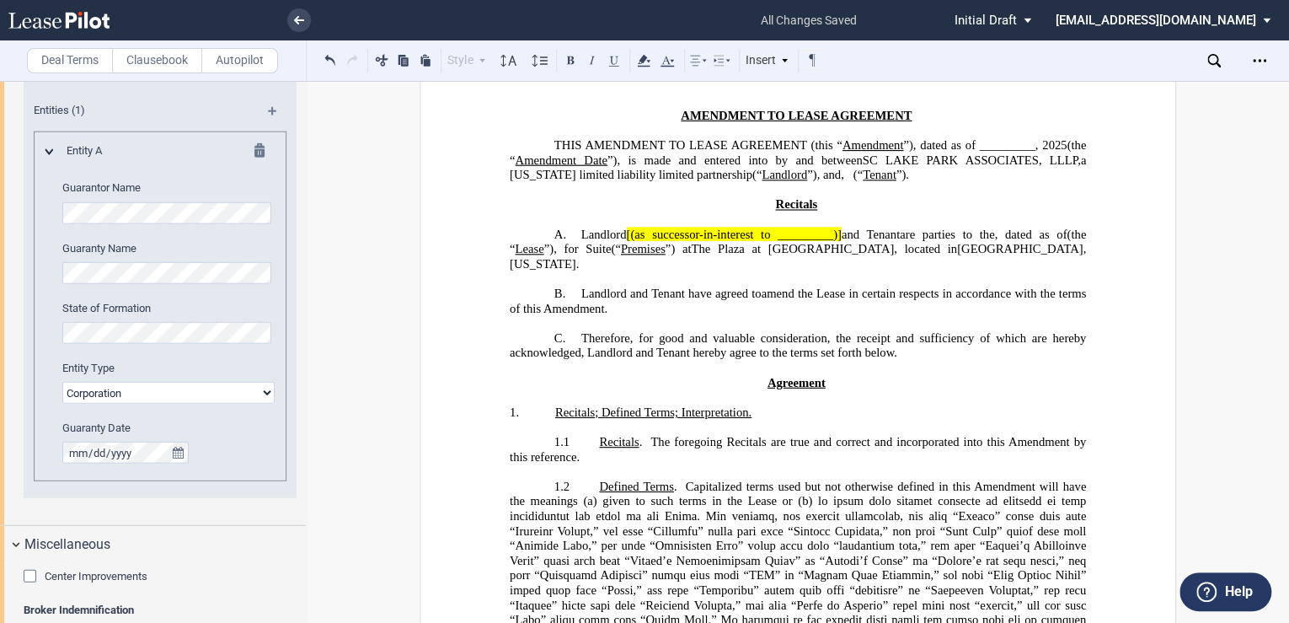
click at [26, 573] on div "Center Improvements" at bounding box center [32, 578] width 17 height 17
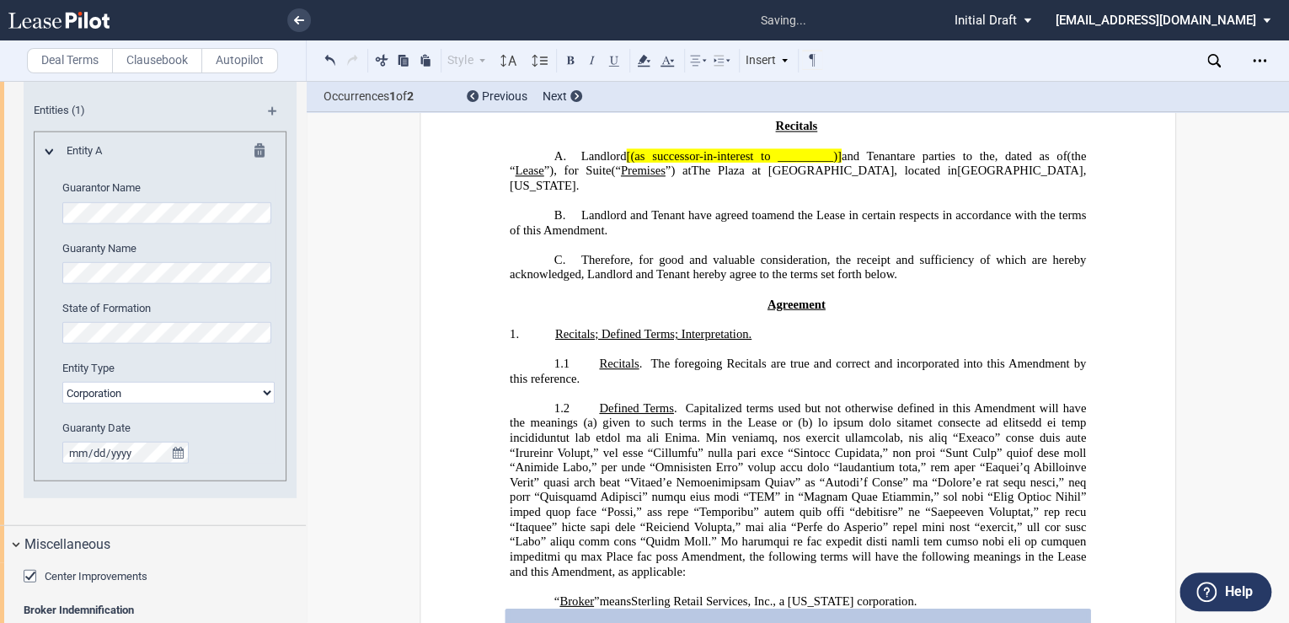
scroll to position [81, 0]
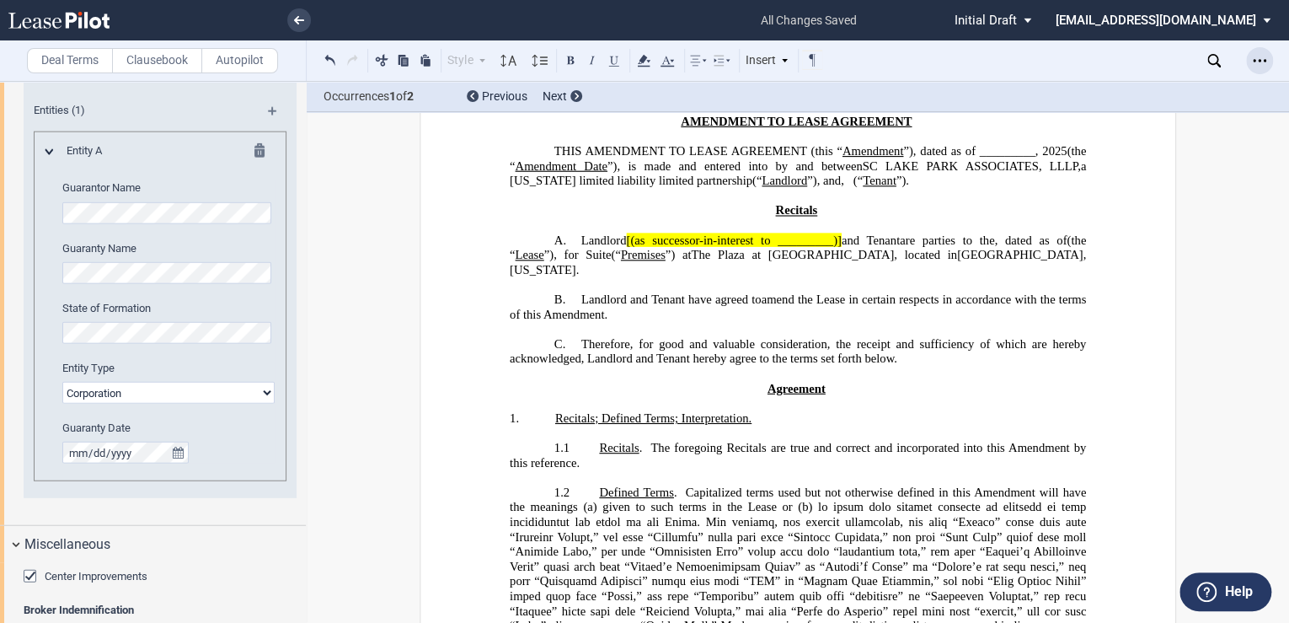
click at [1251, 67] on div "Open Lease options menu" at bounding box center [1259, 60] width 27 height 27
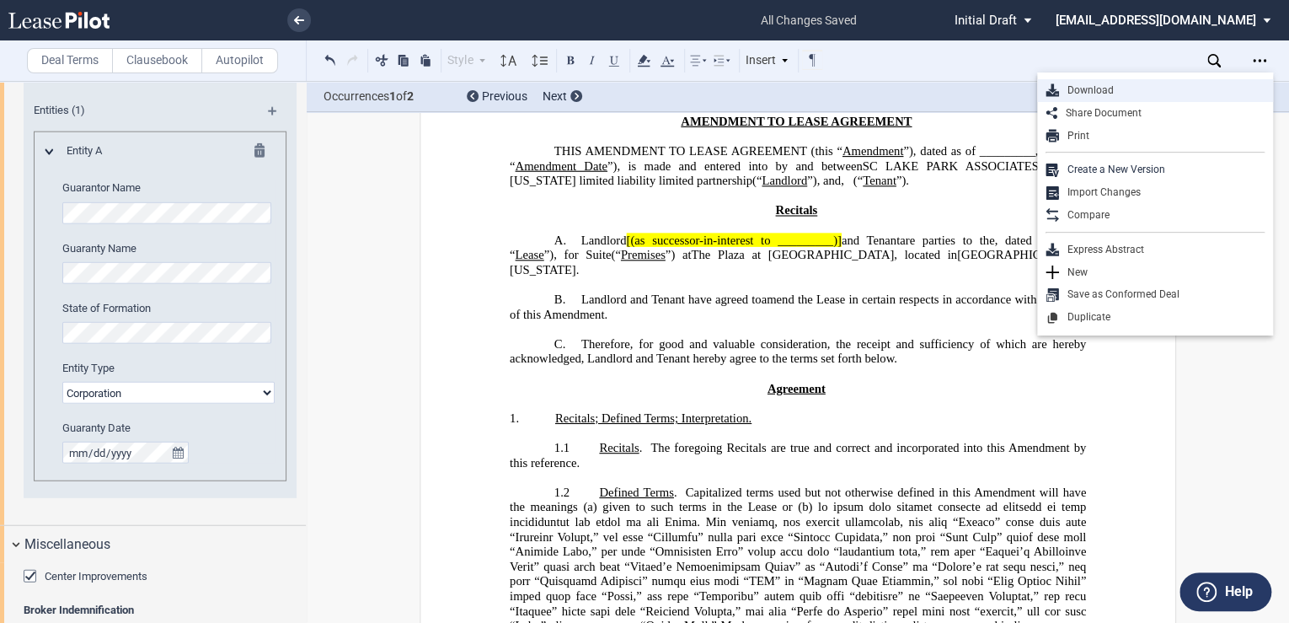
click at [1116, 94] on div "Download" at bounding box center [1162, 90] width 206 height 14
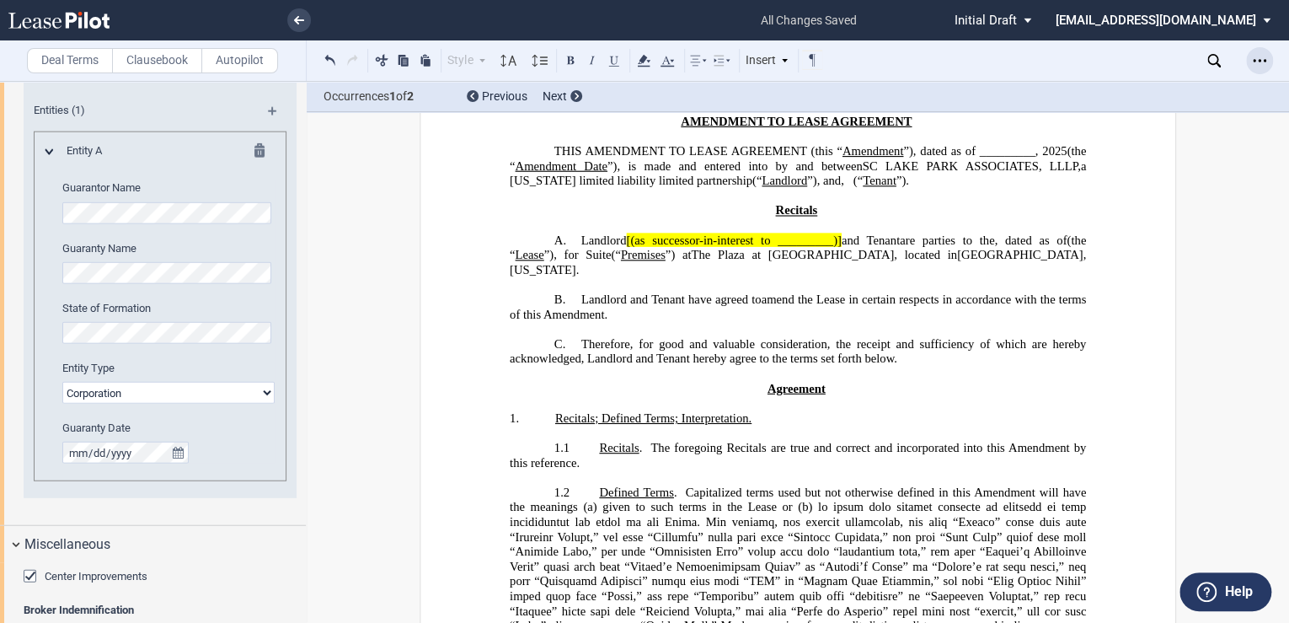
click at [1265, 63] on icon "Open Lease options menu" at bounding box center [1259, 60] width 13 height 13
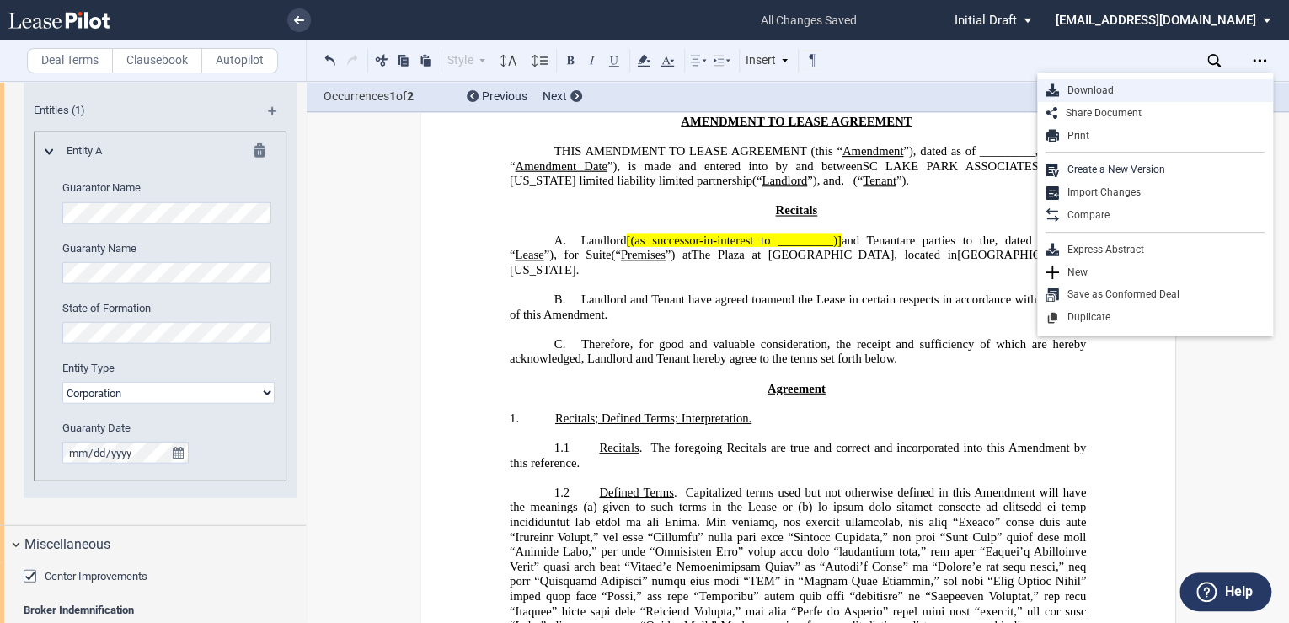
click at [1116, 90] on div "Download" at bounding box center [1162, 90] width 206 height 14
